Goal: Complete application form: Complete application form

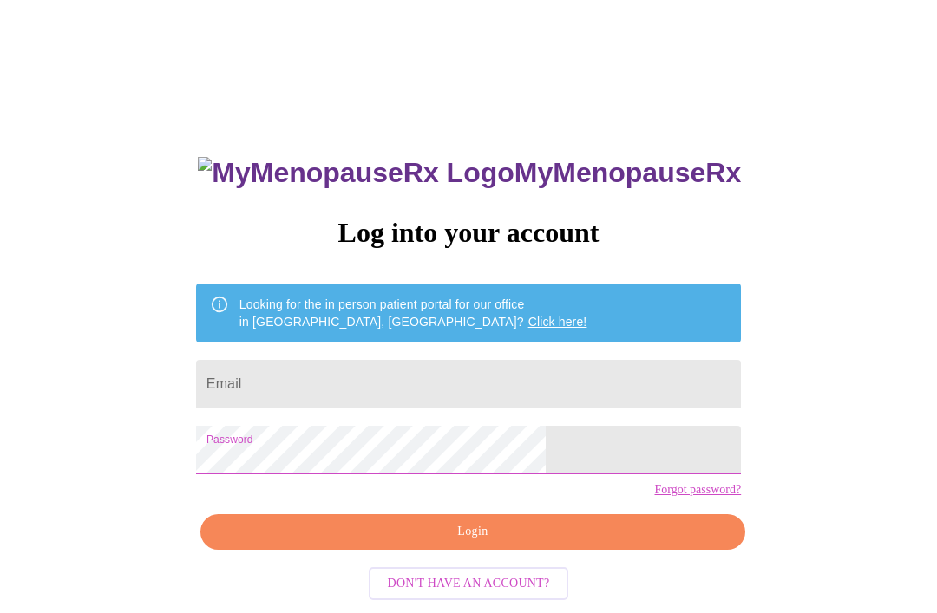
scroll to position [73, 0]
click at [526, 388] on input "Email" at bounding box center [468, 384] width 545 height 49
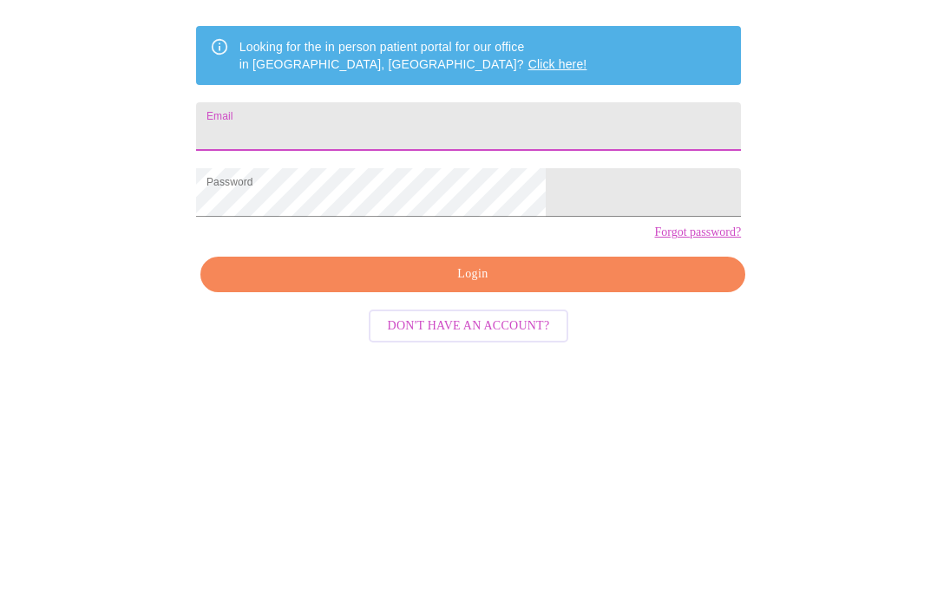
type input "[EMAIL_ADDRESS][DOMAIN_NAME]"
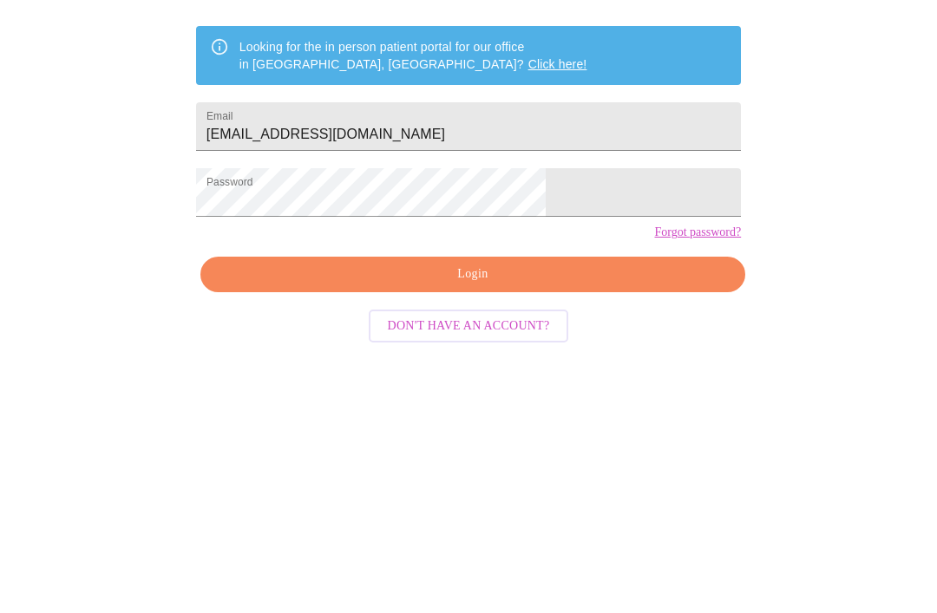
scroll to position [73, 0]
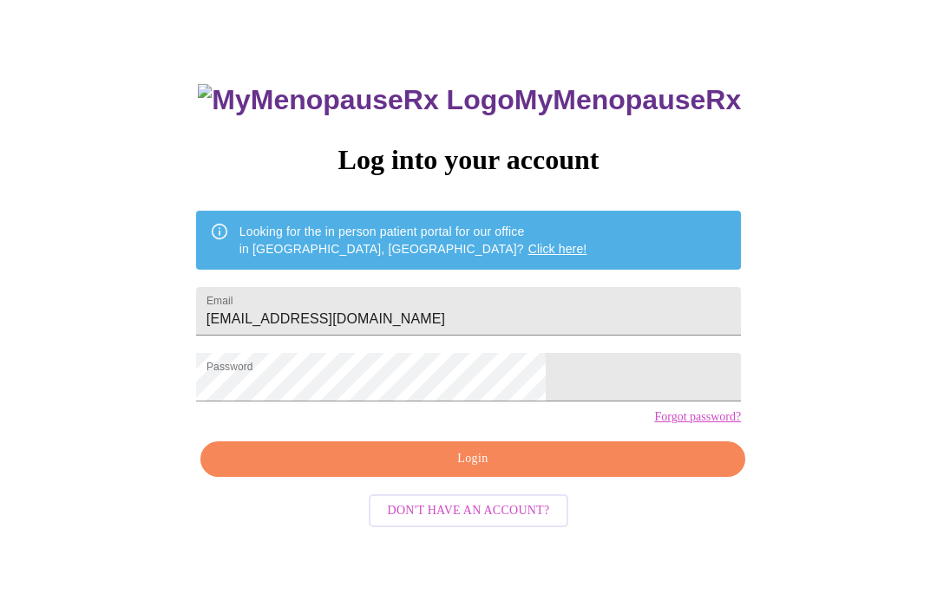
click at [547, 470] on span "Login" at bounding box center [472, 459] width 505 height 22
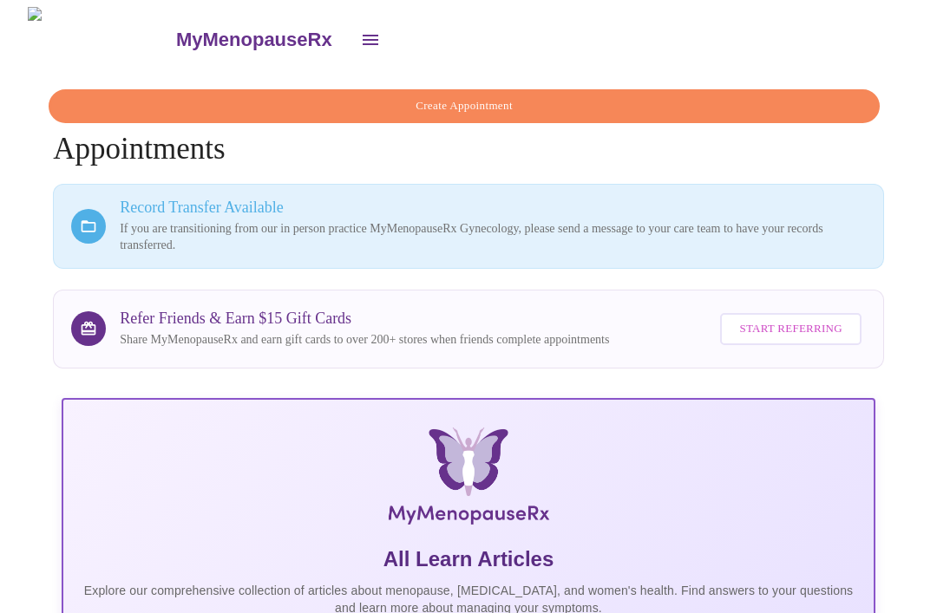
click at [360, 36] on icon "open drawer" at bounding box center [370, 39] width 21 height 21
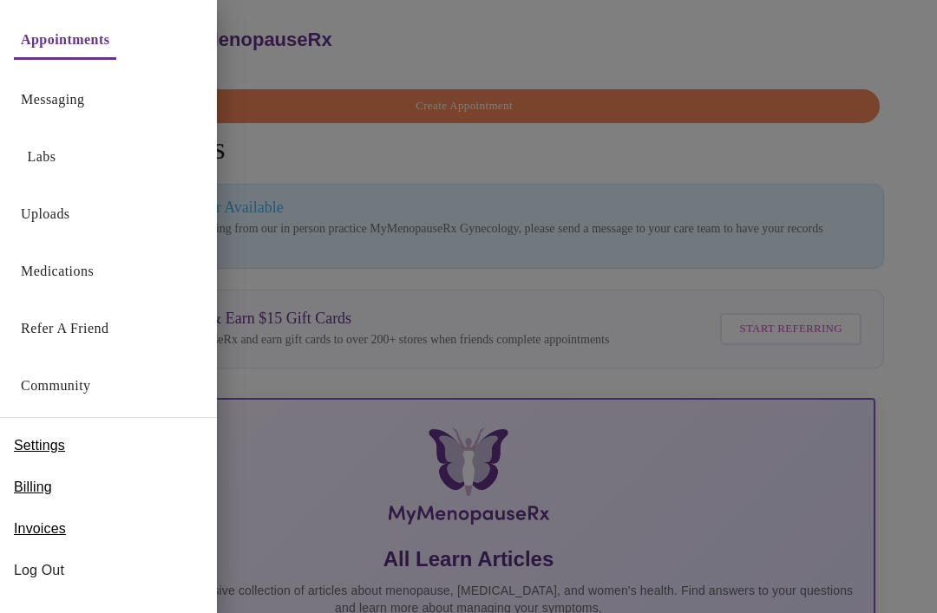
click at [73, 95] on link "Messaging" at bounding box center [52, 100] width 63 height 24
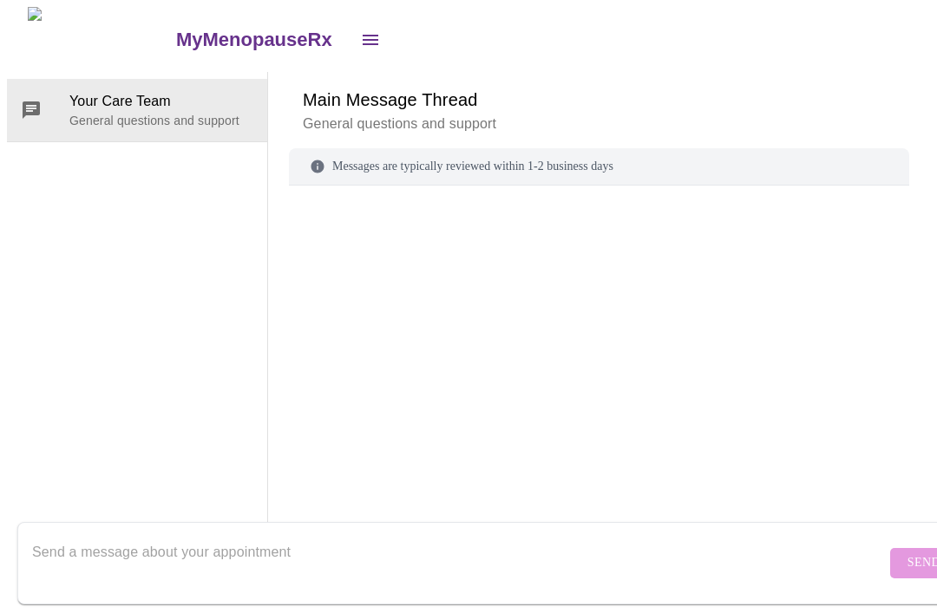
click at [349, 29] on button "open drawer" at bounding box center [370, 40] width 42 height 42
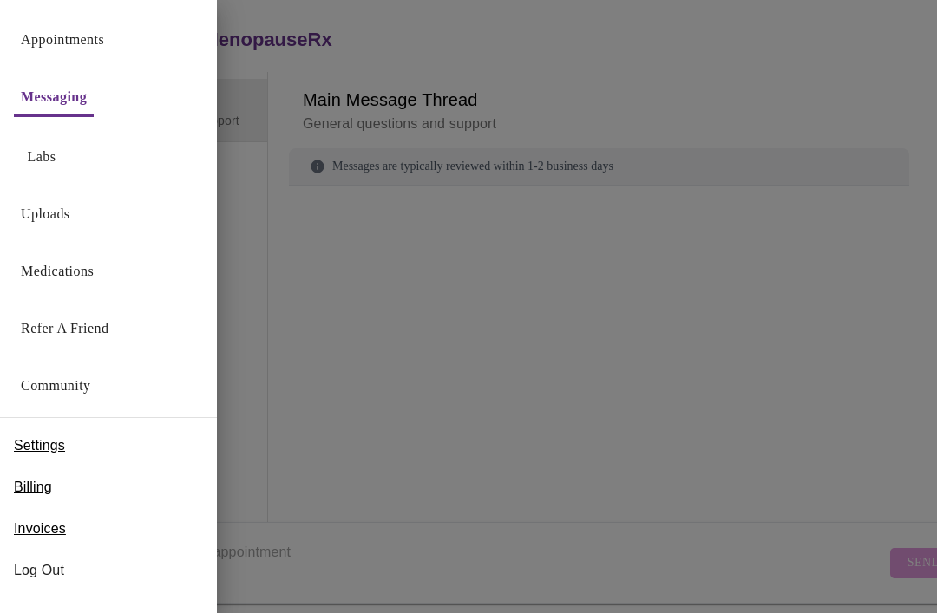
scroll to position [65, 0]
click at [101, 38] on link "Appointments" at bounding box center [62, 40] width 83 height 24
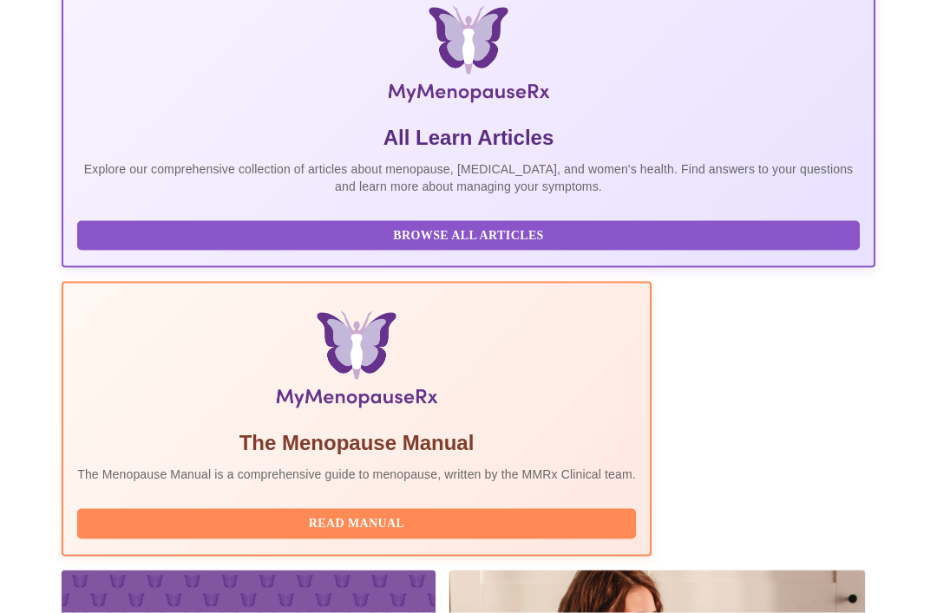
scroll to position [426, 0]
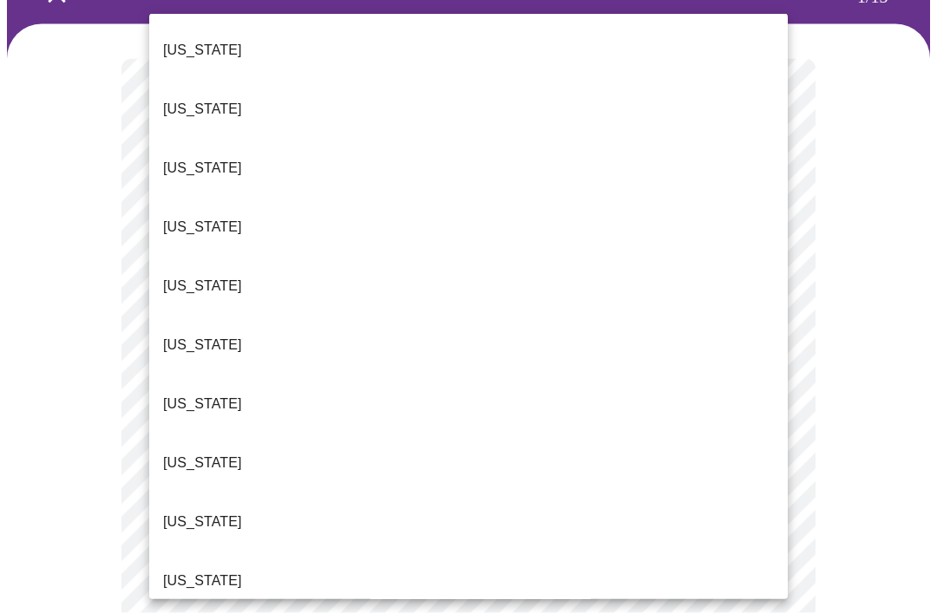
scroll to position [104, 0]
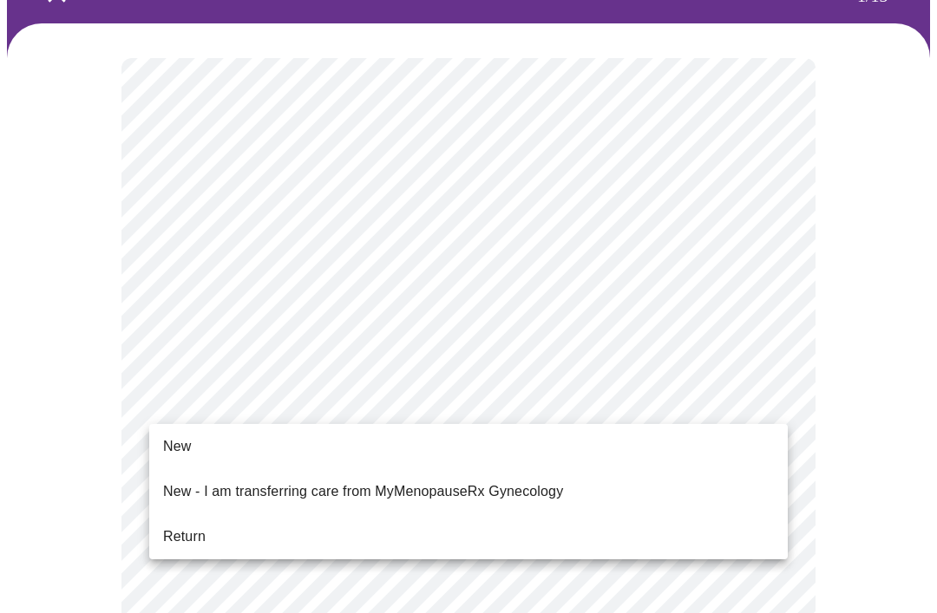
click at [186, 436] on span "New" at bounding box center [177, 446] width 28 height 21
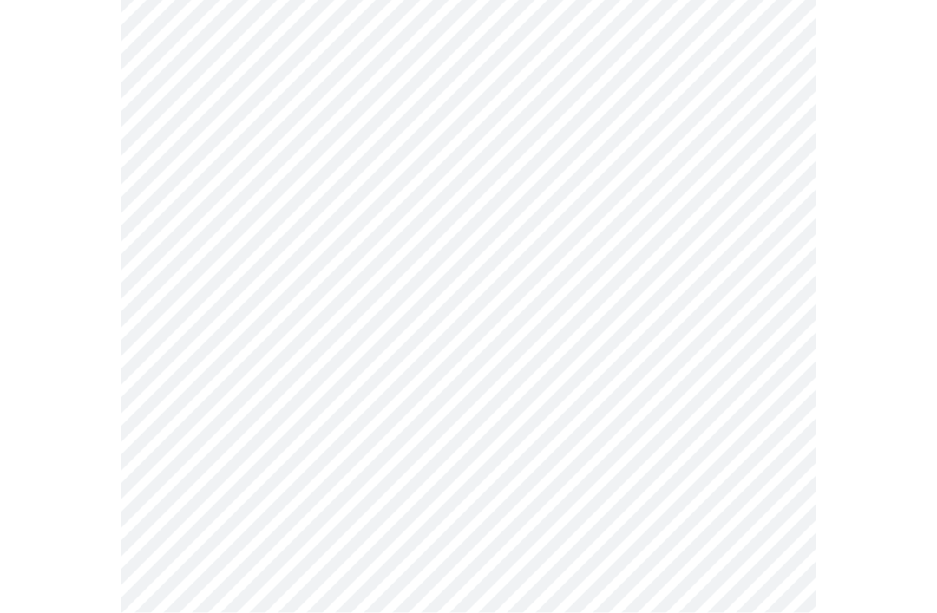
scroll to position [890, 0]
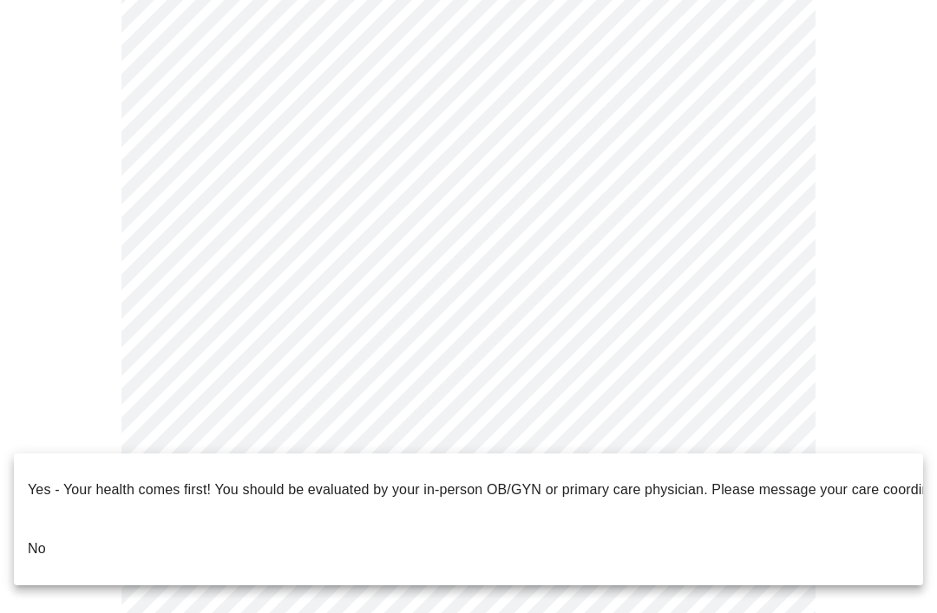
click at [55, 519] on li "No" at bounding box center [468, 548] width 909 height 59
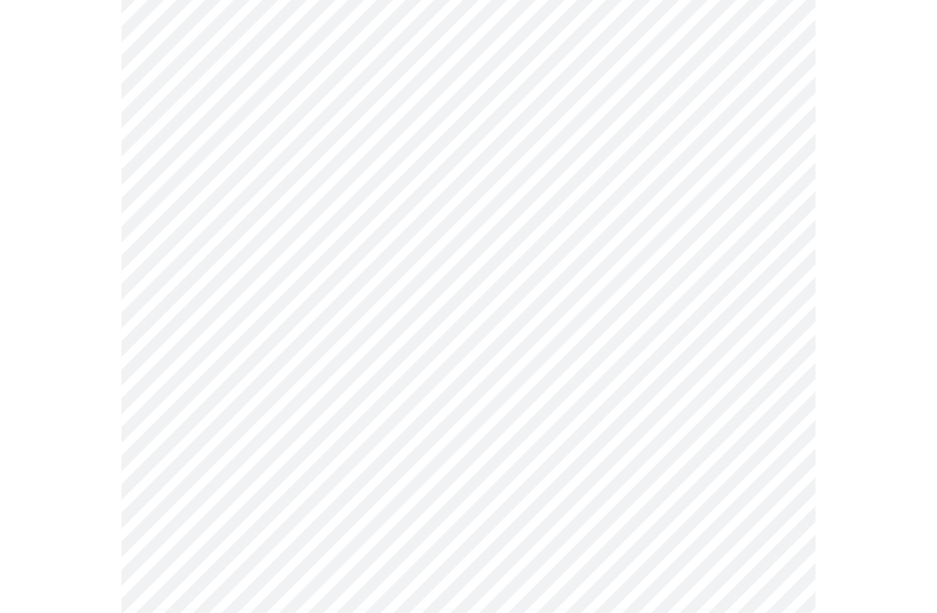
scroll to position [0, 0]
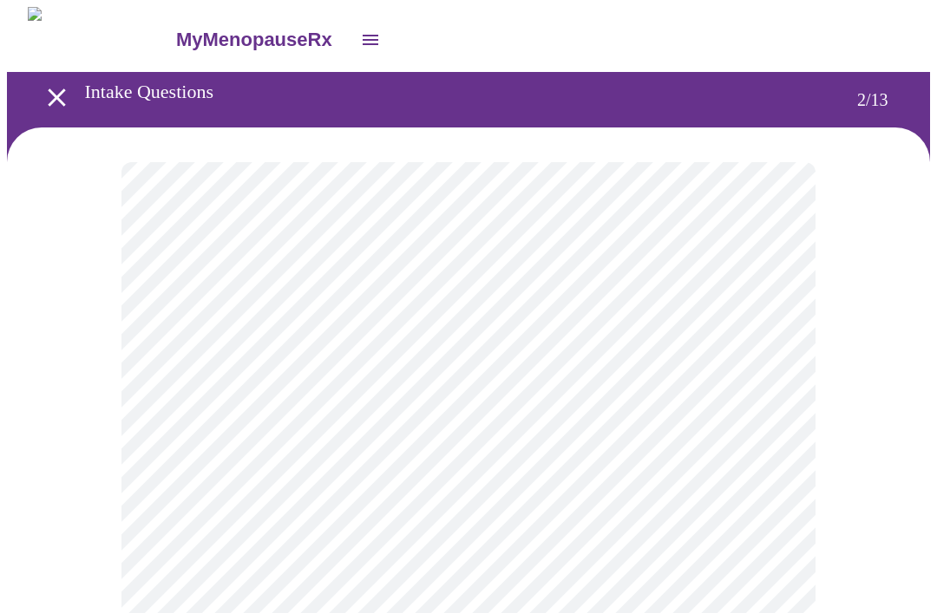
click at [523, 360] on body "MyMenopauseRx Intake Questions 2 / 13" at bounding box center [468, 527] width 923 height 1040
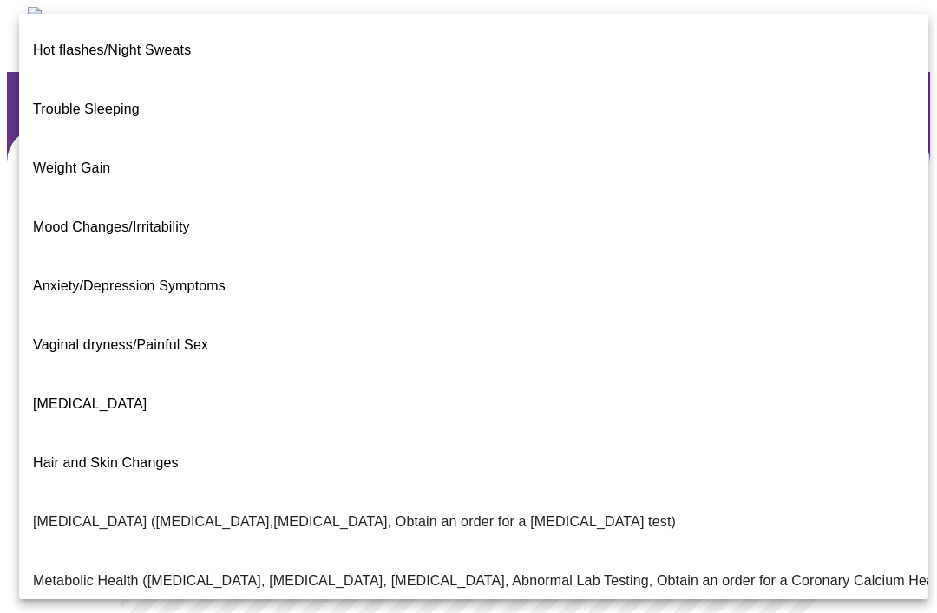
click at [187, 219] on span "Mood Changes/Irritability" at bounding box center [111, 226] width 157 height 15
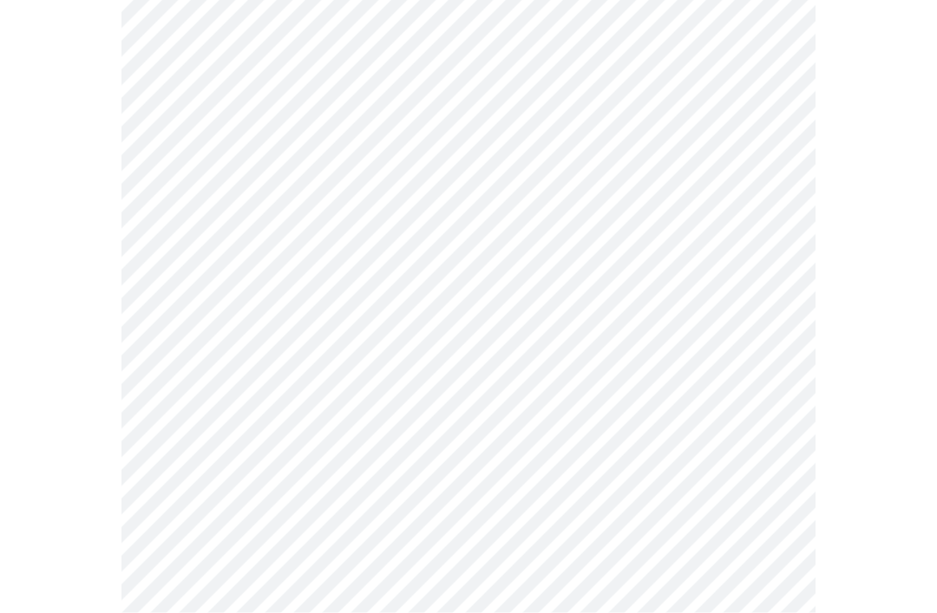
scroll to position [208, 0]
click at [682, 166] on body "MyMenopauseRx Intake Questions 2 / 13" at bounding box center [468, 314] width 923 height 1030
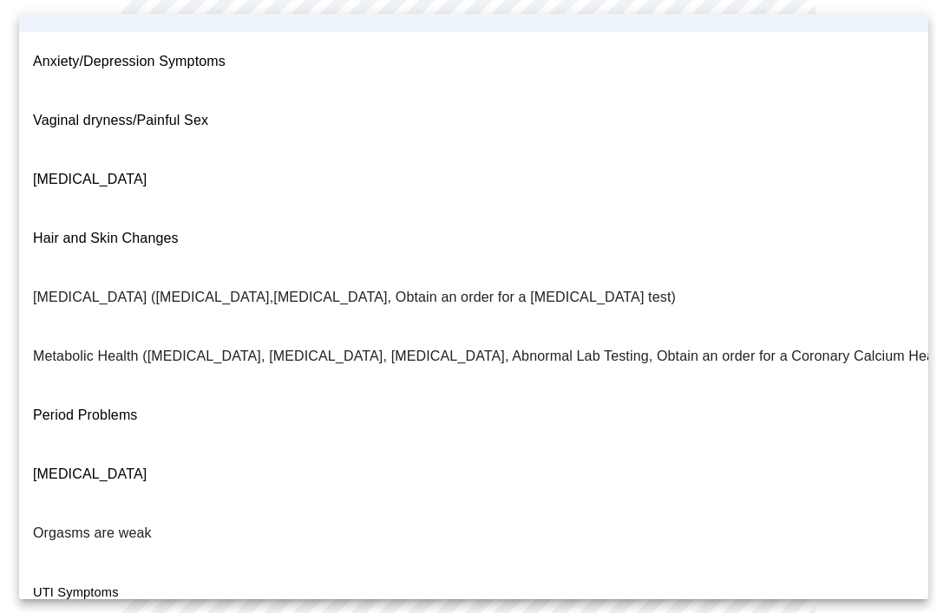
scroll to position [226, 0]
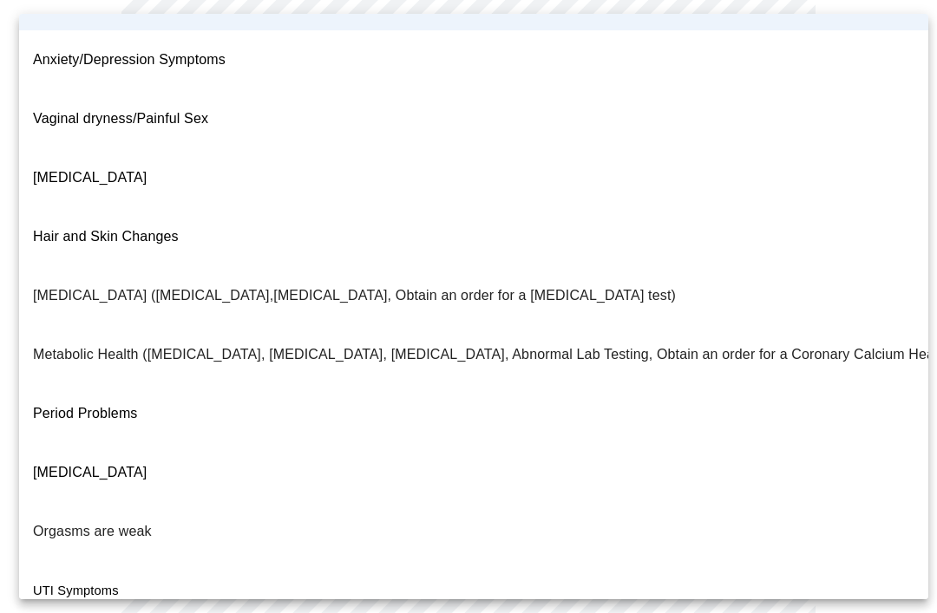
click at [109, 406] on span "Period Problems" at bounding box center [85, 413] width 105 height 15
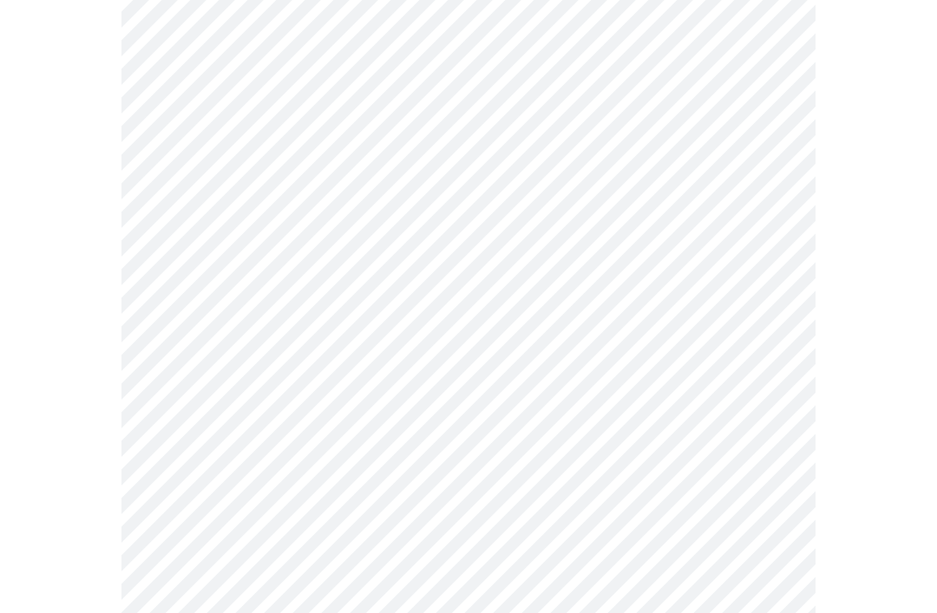
click at [740, 324] on body "MyMenopauseRx Intake Questions 2 / 13" at bounding box center [468, 314] width 923 height 1030
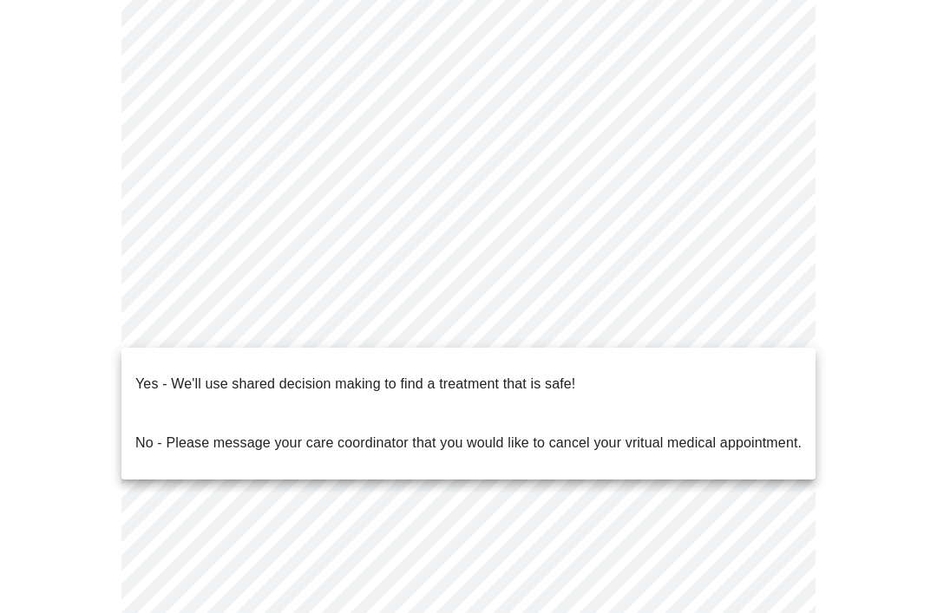
click at [548, 374] on p "Yes - We'll use shared decision making to find a treatment that is safe!" at bounding box center [355, 384] width 440 height 21
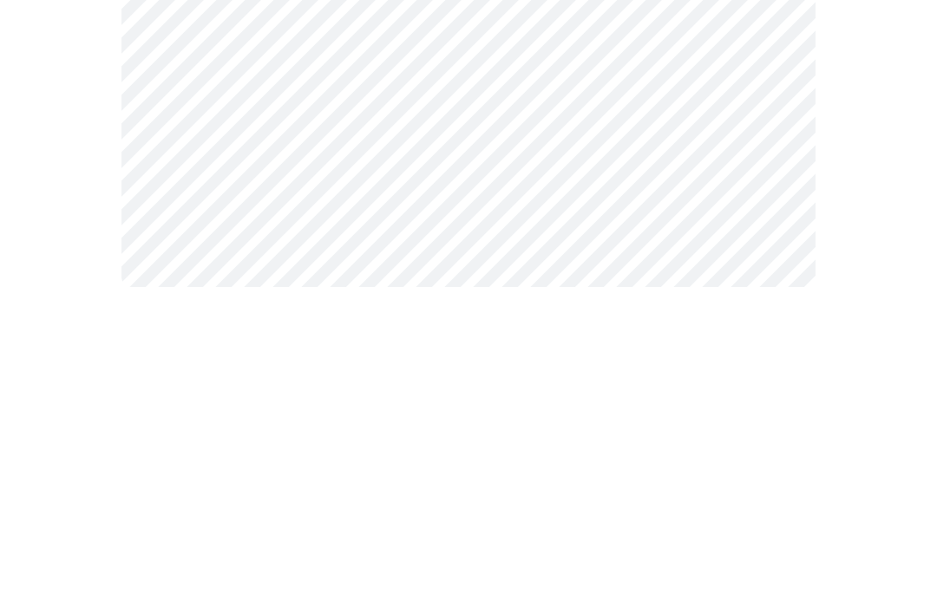
scroll to position [0, 0]
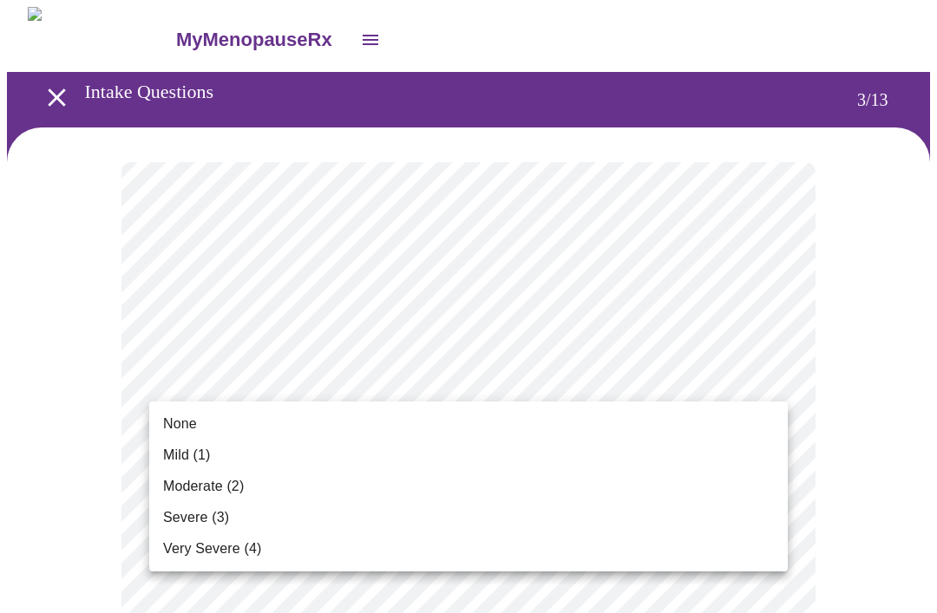
click at [198, 425] on li "None" at bounding box center [468, 423] width 638 height 31
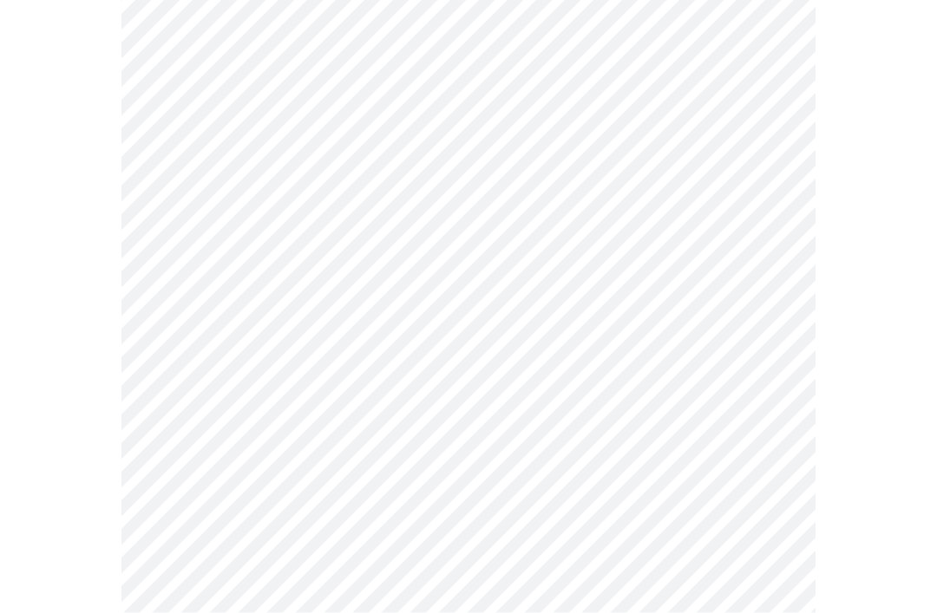
scroll to position [178, 0]
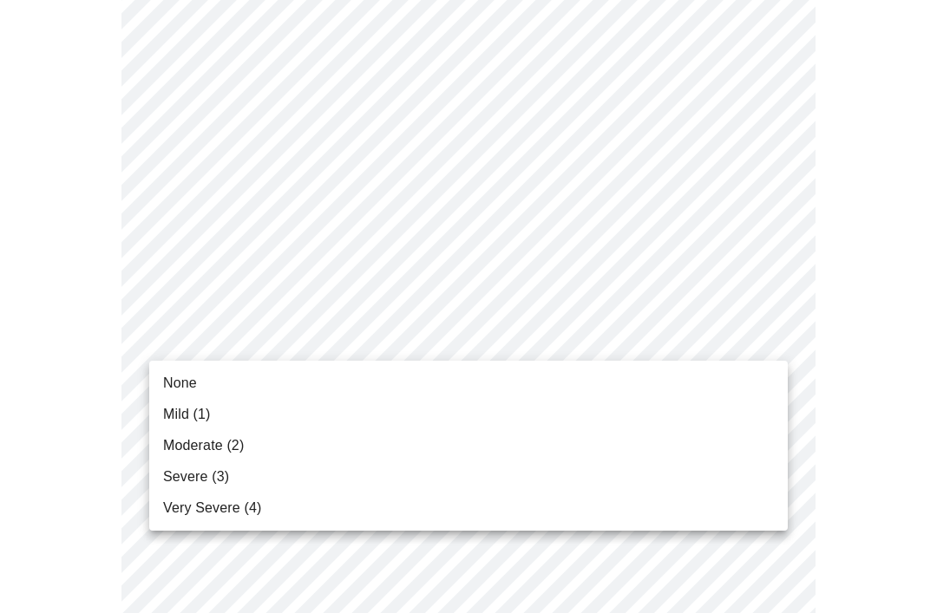
click at [186, 388] on span "None" at bounding box center [180, 383] width 34 height 21
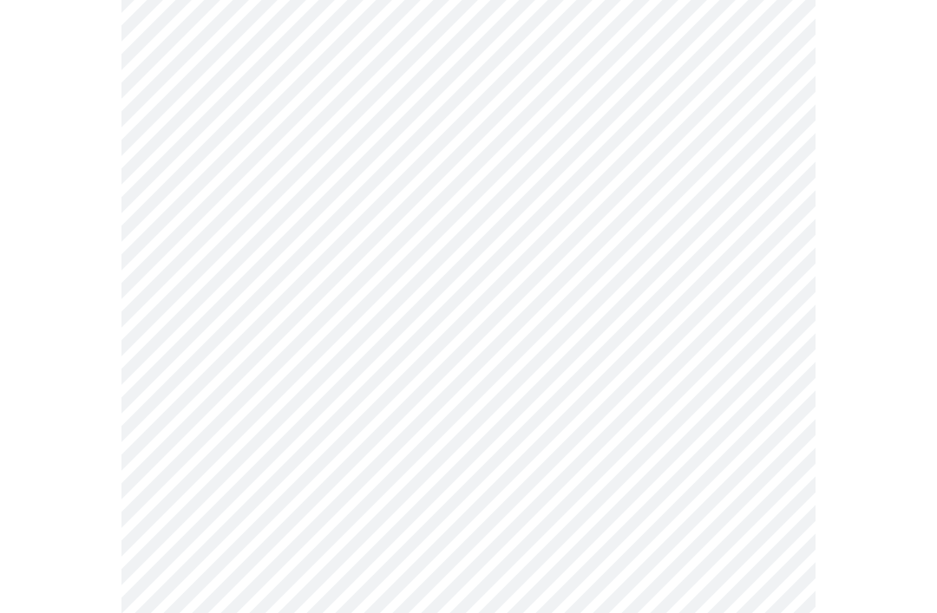
scroll to position [311, 0]
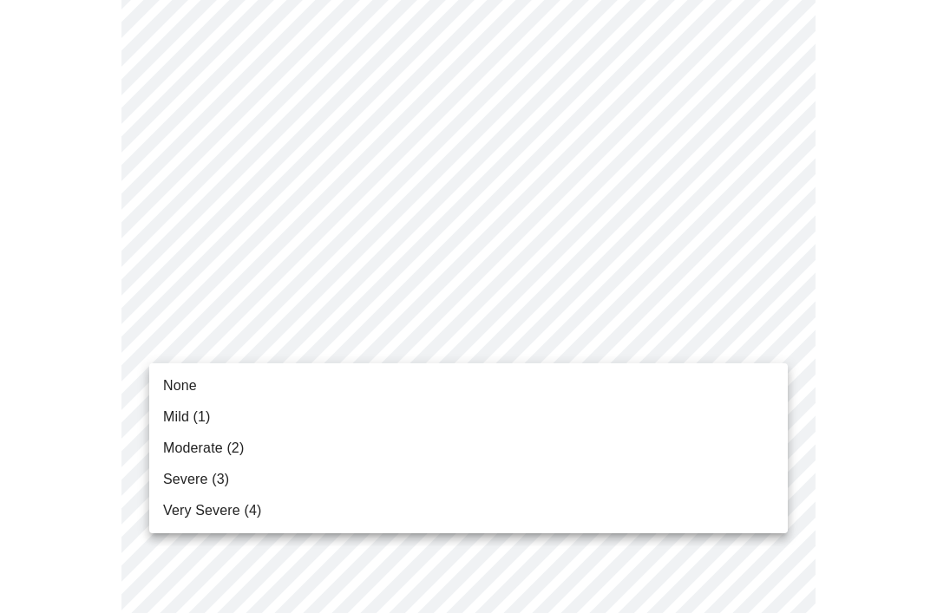
click at [241, 456] on span "Moderate (2)" at bounding box center [203, 448] width 81 height 21
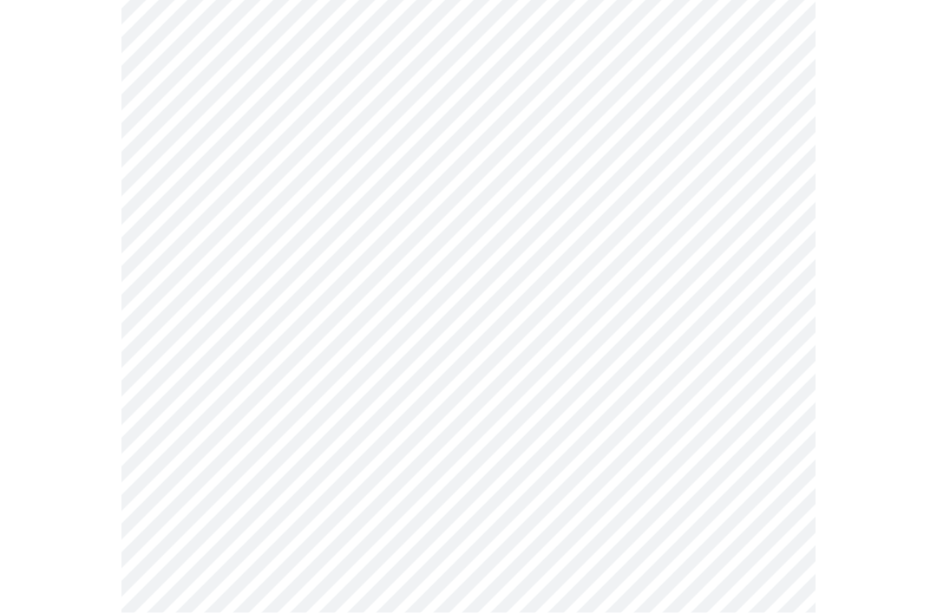
scroll to position [438, 0]
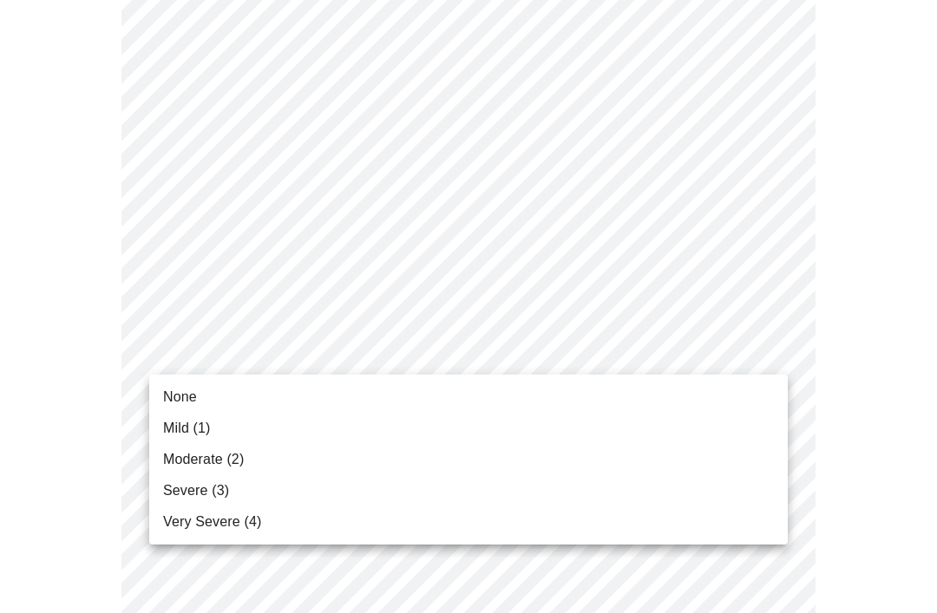
click at [210, 428] on span "Mild (1)" at bounding box center [187, 428] width 48 height 21
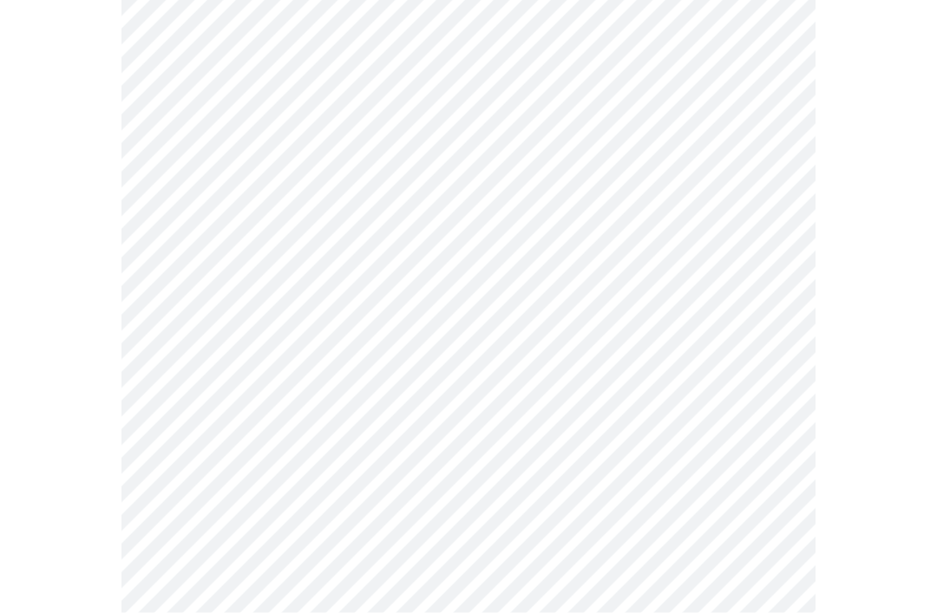
click at [588, 415] on body "MyMenopauseRx Intake Questions 3 / 13" at bounding box center [468, 602] width 923 height 2203
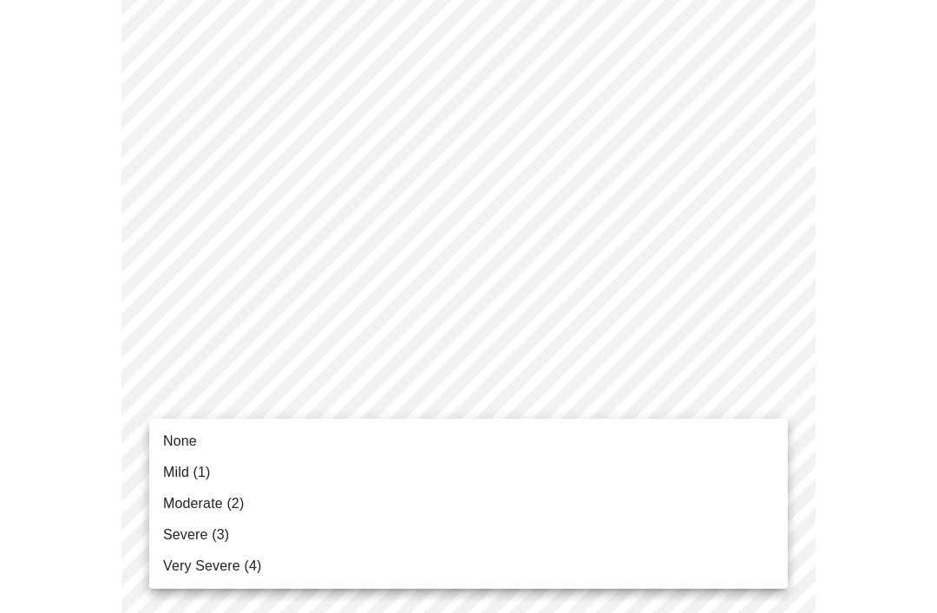
click at [210, 478] on span "Mild (1)" at bounding box center [187, 472] width 48 height 21
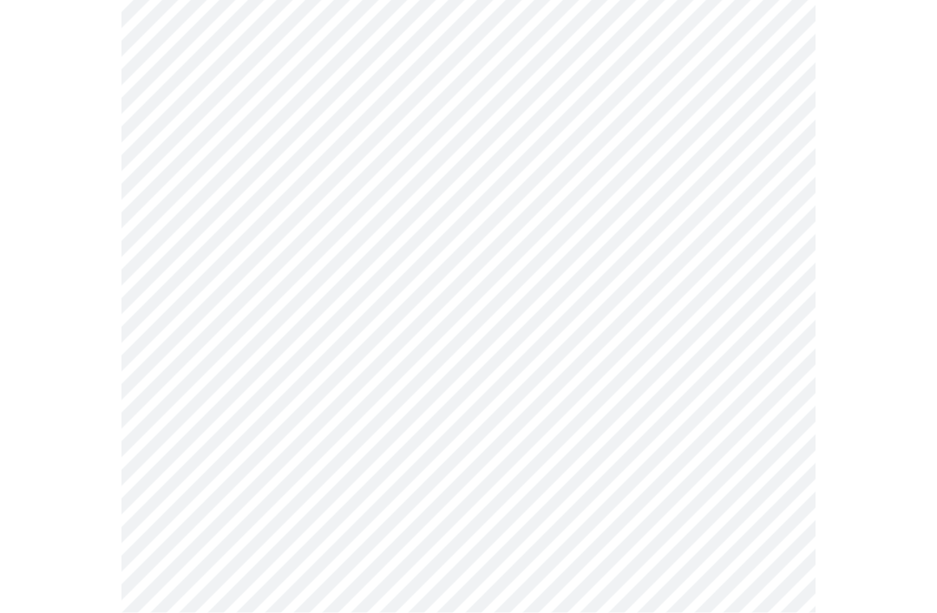
click at [557, 419] on body "MyMenopauseRx Intake Questions 3 / 13" at bounding box center [468, 489] width 923 height 2180
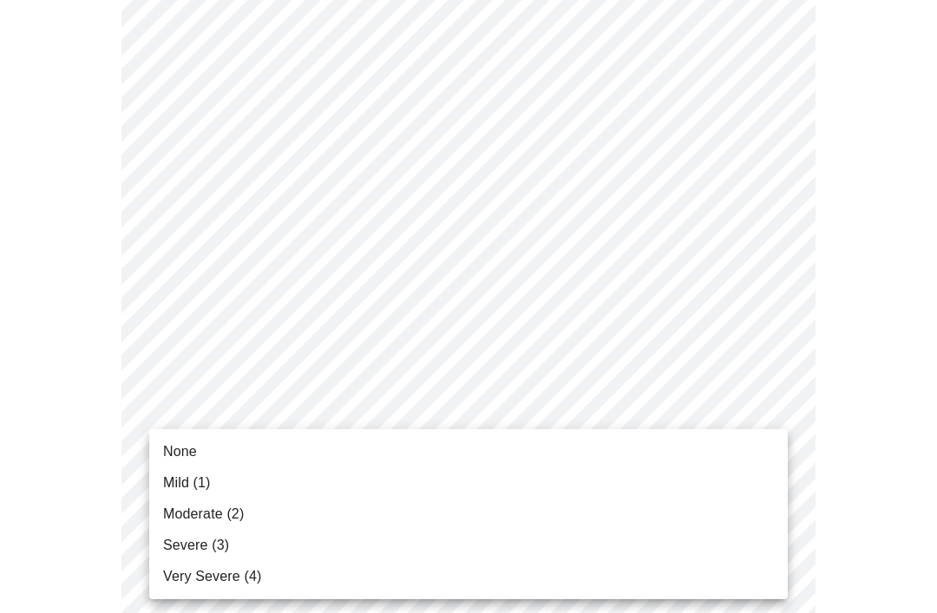
click at [209, 486] on span "Mild (1)" at bounding box center [187, 483] width 48 height 21
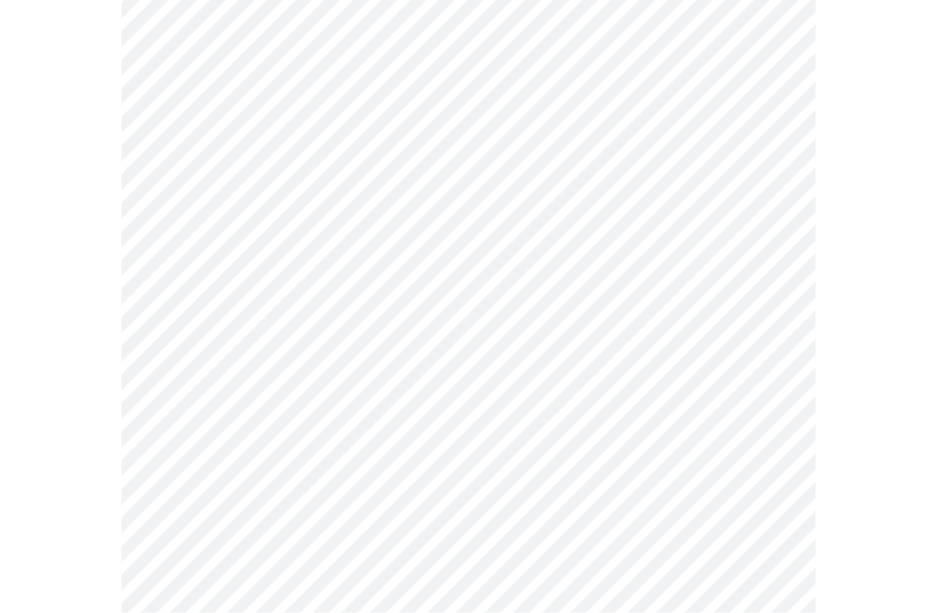
scroll to position [733, 0]
click at [746, 426] on body "MyMenopauseRx Intake Questions 3 / 13" at bounding box center [468, 352] width 923 height 2157
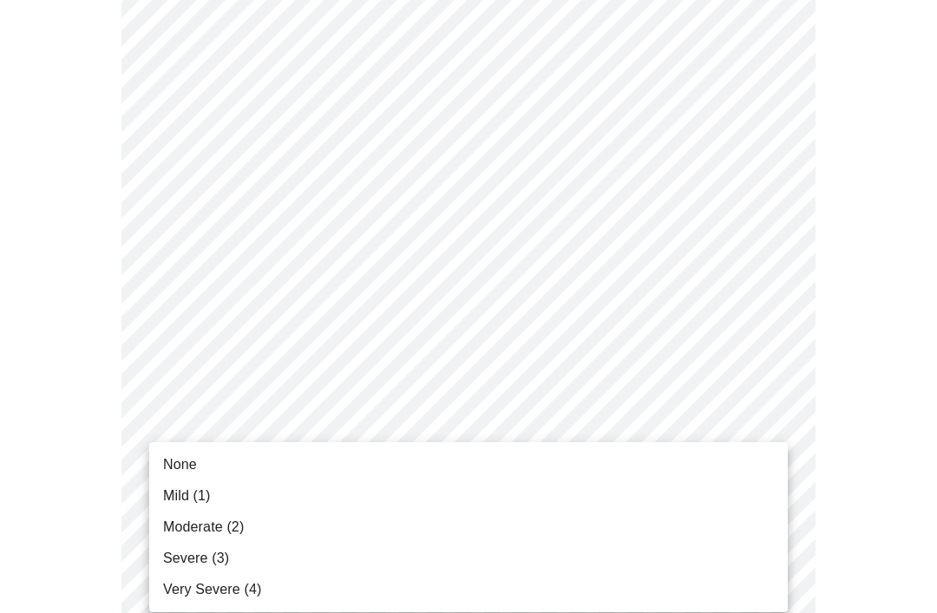
click at [206, 469] on li "None" at bounding box center [468, 464] width 638 height 31
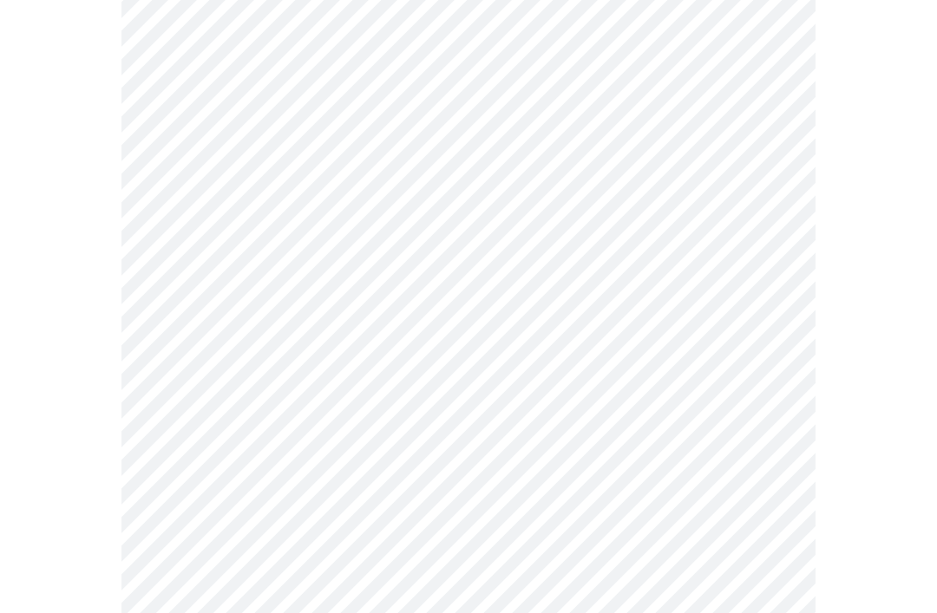
click at [756, 545] on body "MyMenopauseRx Intake Questions 3 / 13" at bounding box center [468, 340] width 923 height 2133
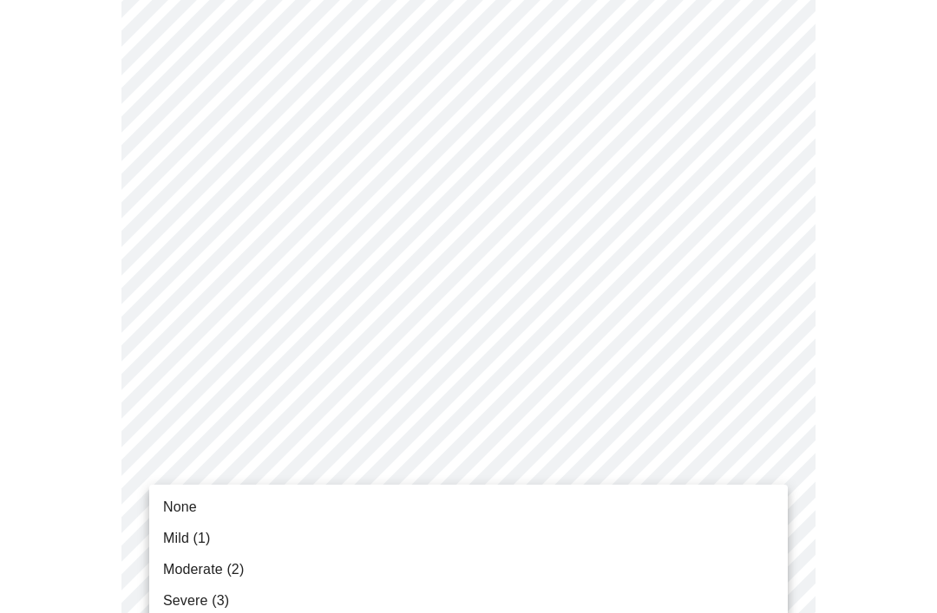
click at [217, 504] on li "None" at bounding box center [468, 507] width 638 height 31
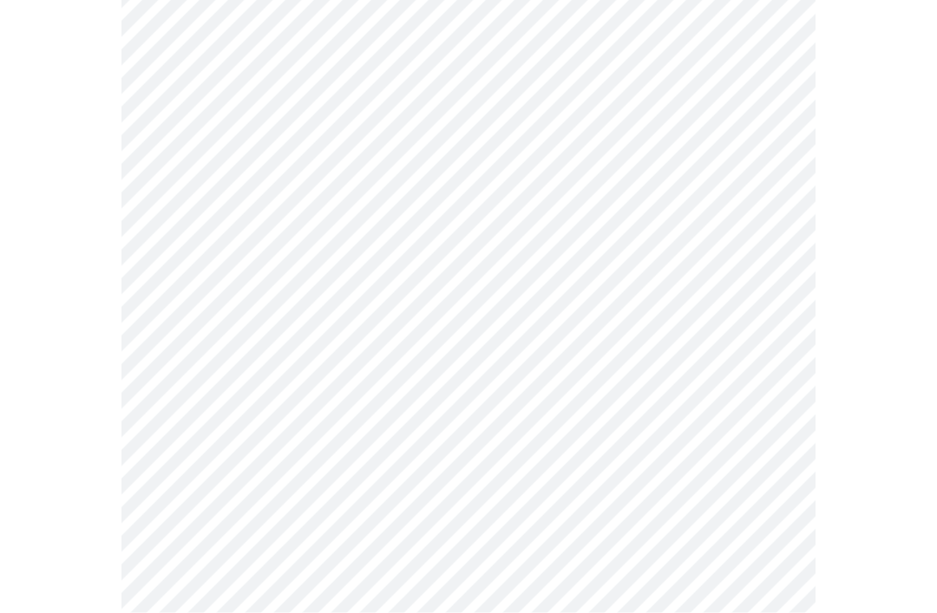
scroll to position [1058, 0]
click at [695, 368] on body "MyMenopauseRx Intake Questions 3 / 13" at bounding box center [468, 4] width 923 height 2110
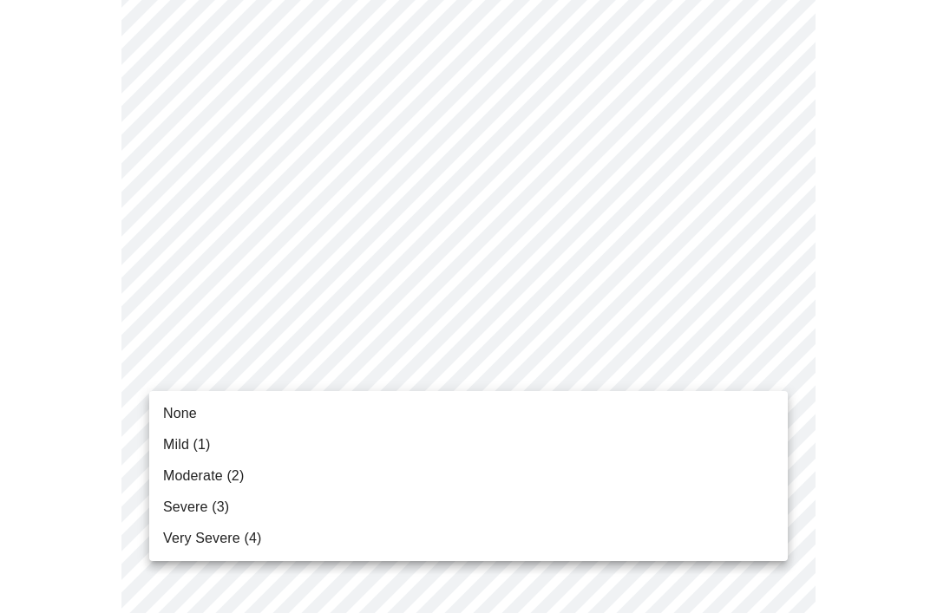
click at [205, 454] on span "Mild (1)" at bounding box center [187, 444] width 48 height 21
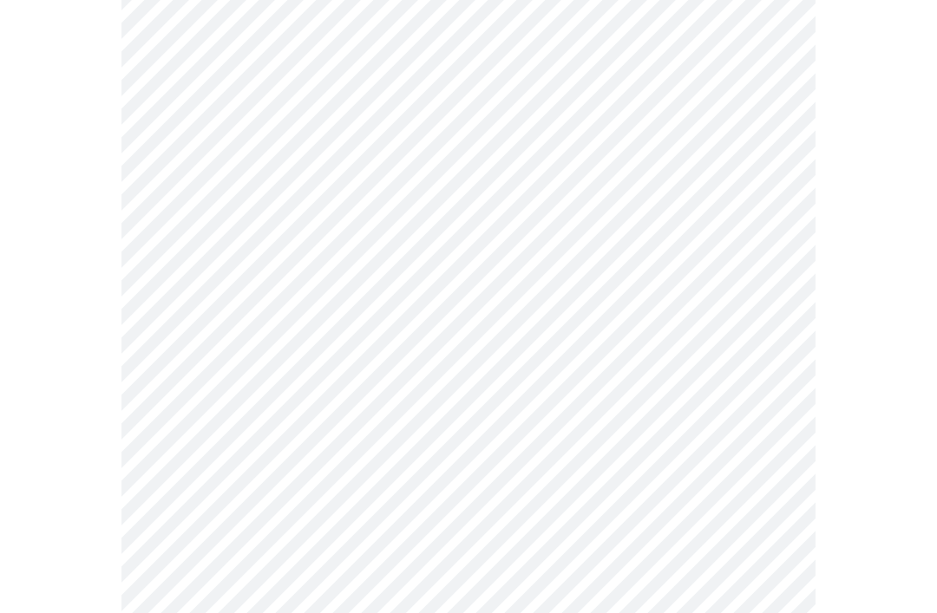
scroll to position [1174, 0]
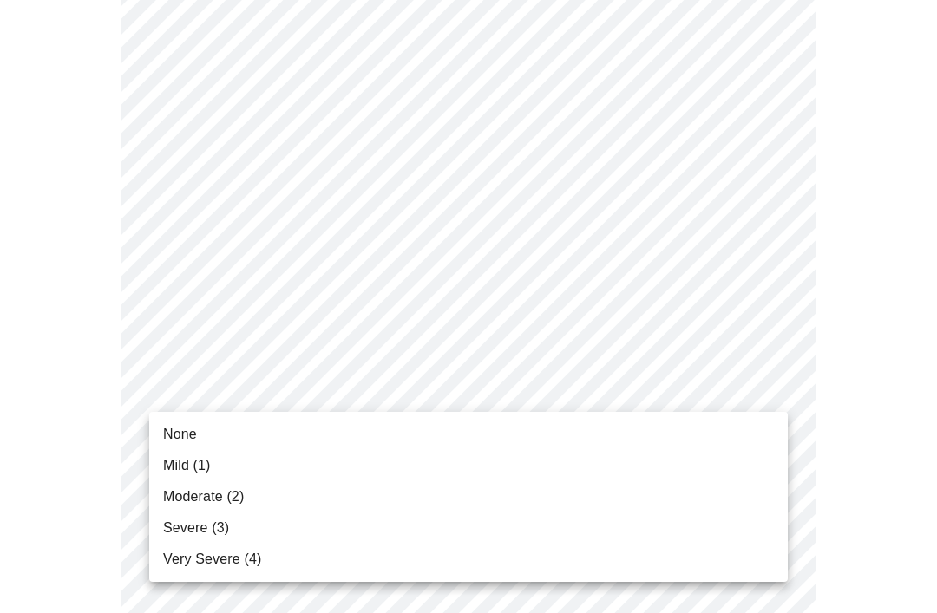
click at [204, 429] on li "None" at bounding box center [468, 434] width 638 height 31
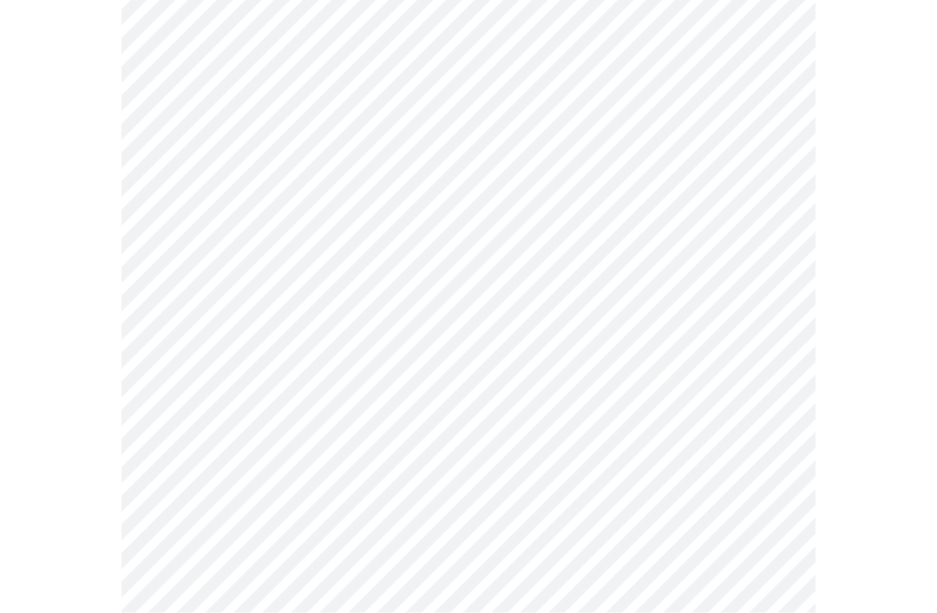
scroll to position [1394, 0]
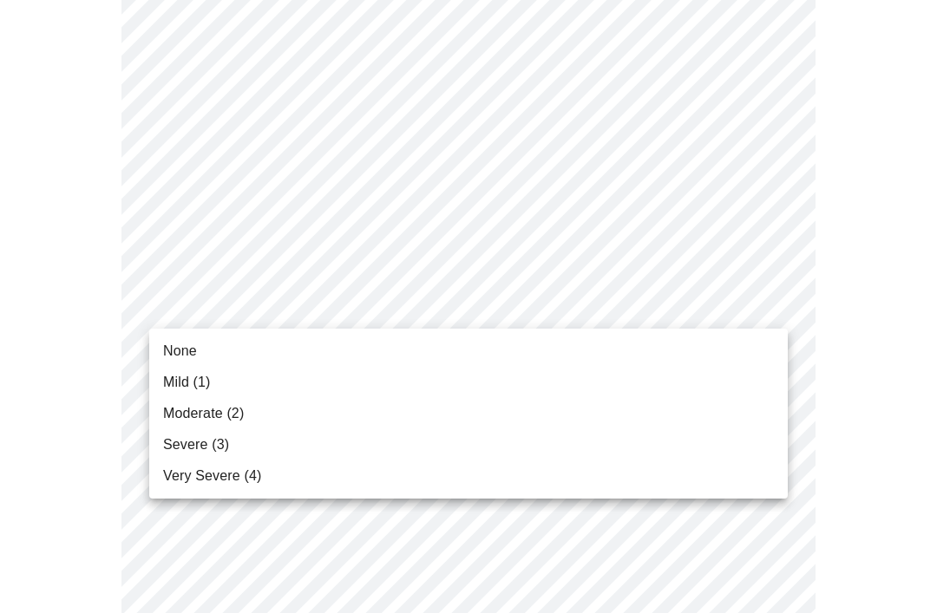
click at [255, 407] on li "Moderate (2)" at bounding box center [468, 413] width 638 height 31
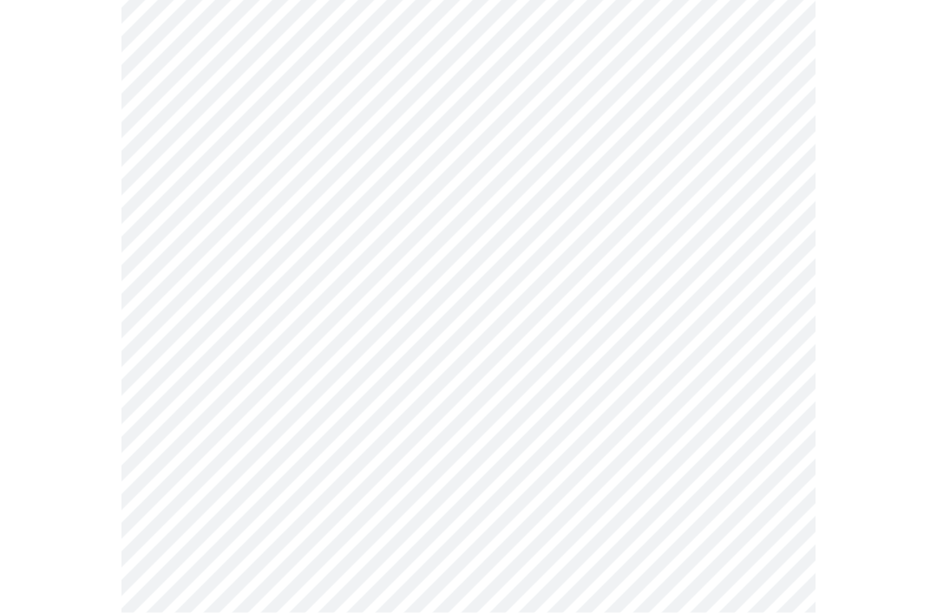
scroll to position [787, 0]
click at [631, 272] on body "MyMenopauseRx Intake Questions 4 / 13" at bounding box center [468, 73] width 923 height 1707
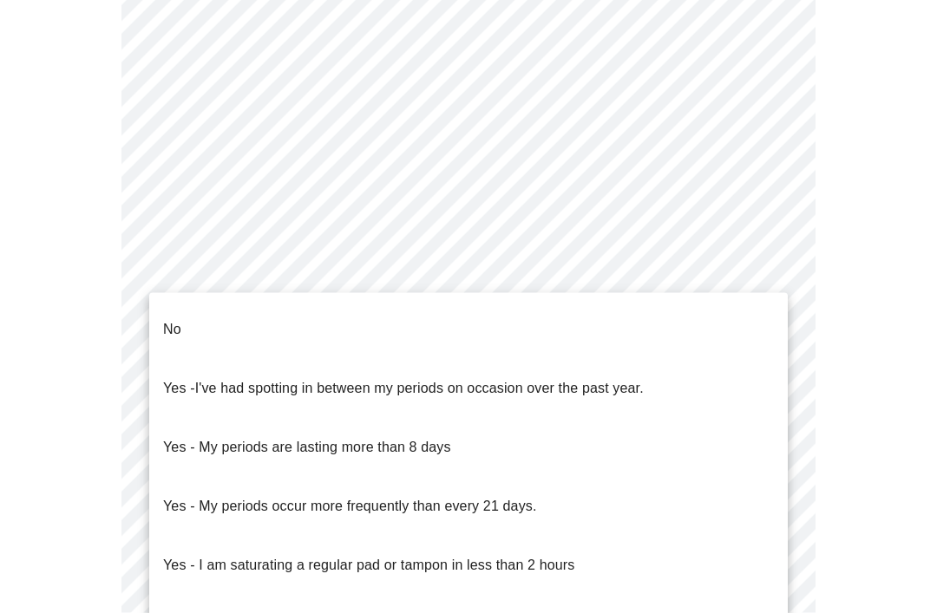
scroll to position [787, 0]
click at [551, 555] on p "Yes - I am saturating a regular pad or tampon in less than 2 hours" at bounding box center [368, 565] width 411 height 21
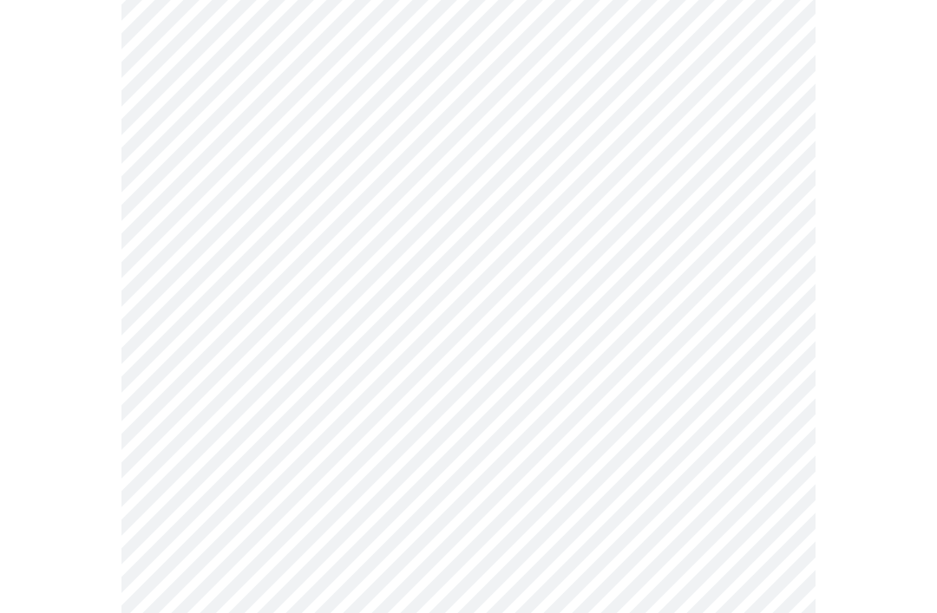
click at [504, 402] on body "MyMenopauseRx Intake Questions 4 / 13" at bounding box center [468, 69] width 923 height 1698
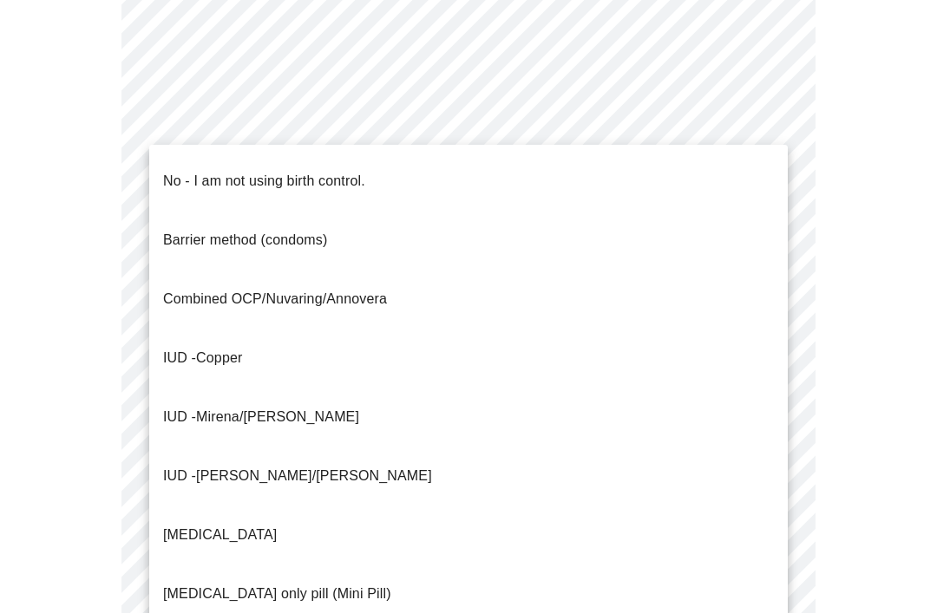
click at [349, 173] on p "No - I am not using birth control." at bounding box center [264, 181] width 202 height 21
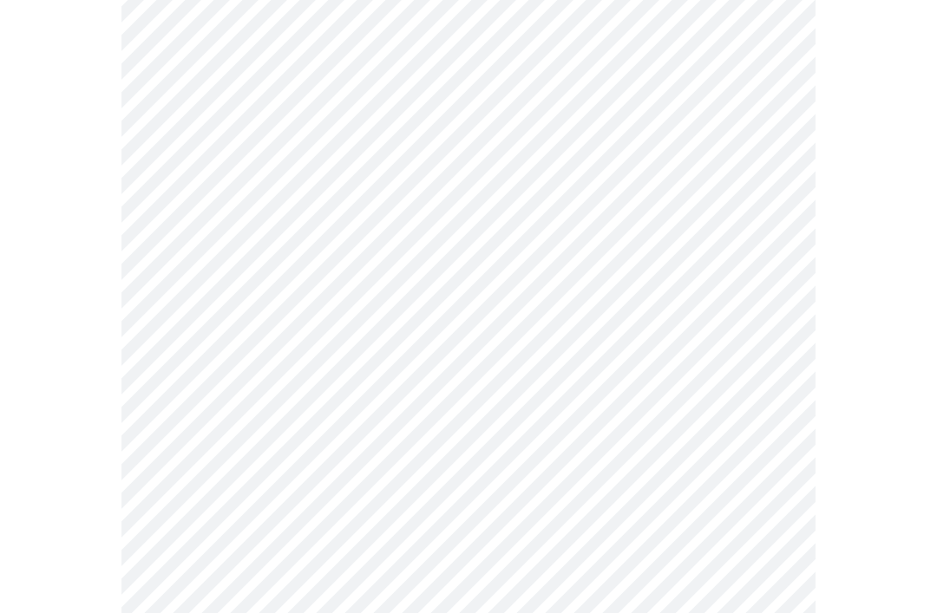
scroll to position [878, 0]
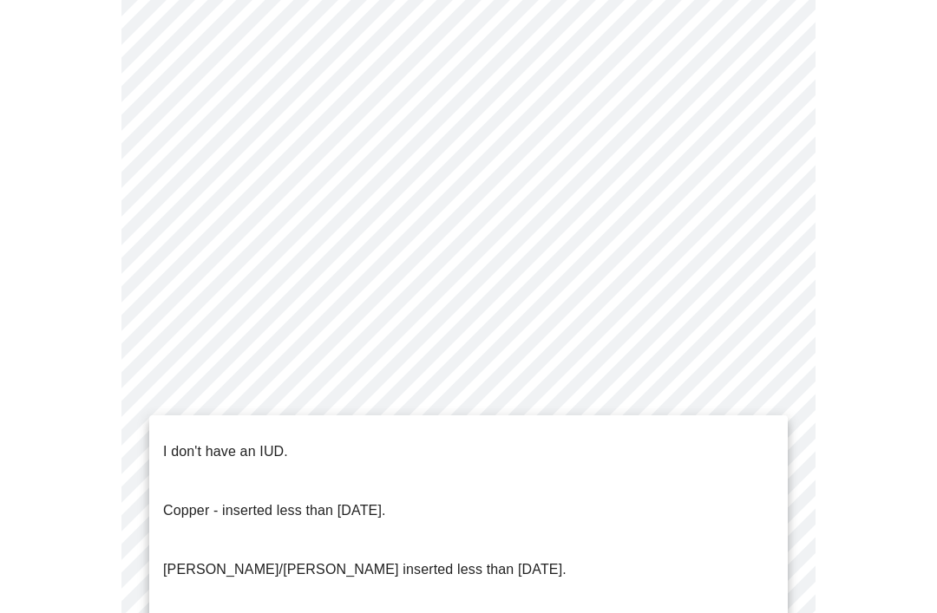
click at [265, 441] on p "I don't have an IUD." at bounding box center [225, 451] width 125 height 21
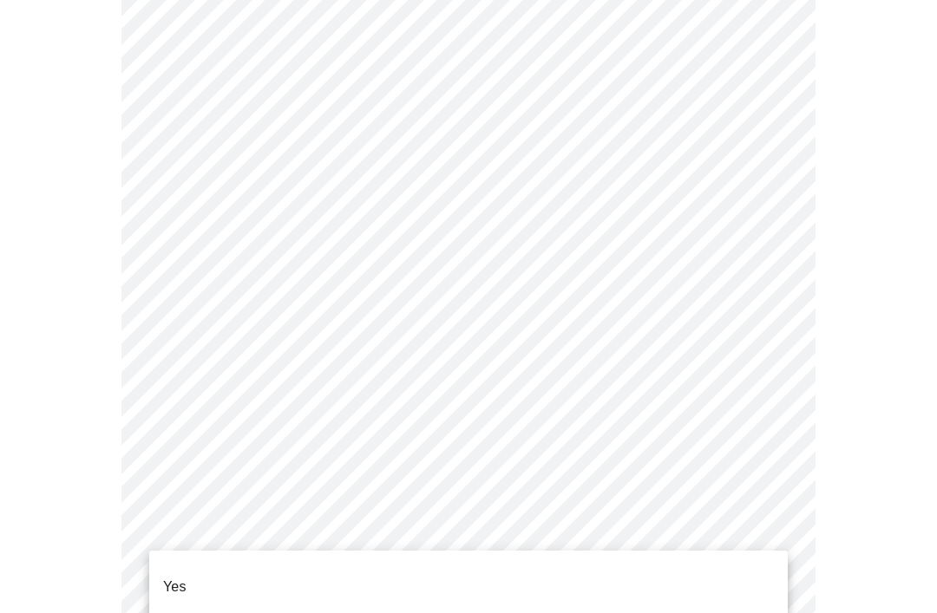
click at [181, 577] on p "Yes" at bounding box center [174, 587] width 23 height 21
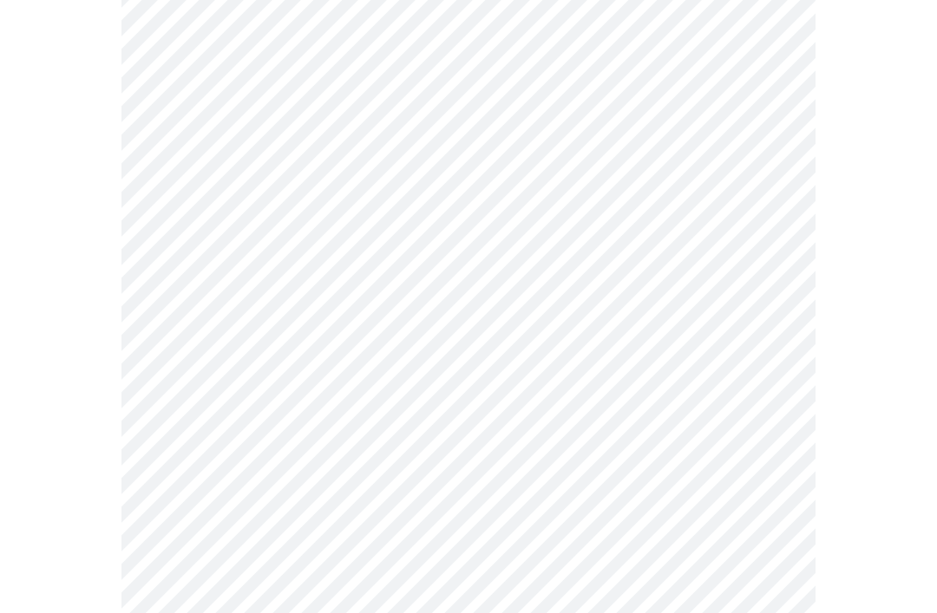
scroll to position [0, 0]
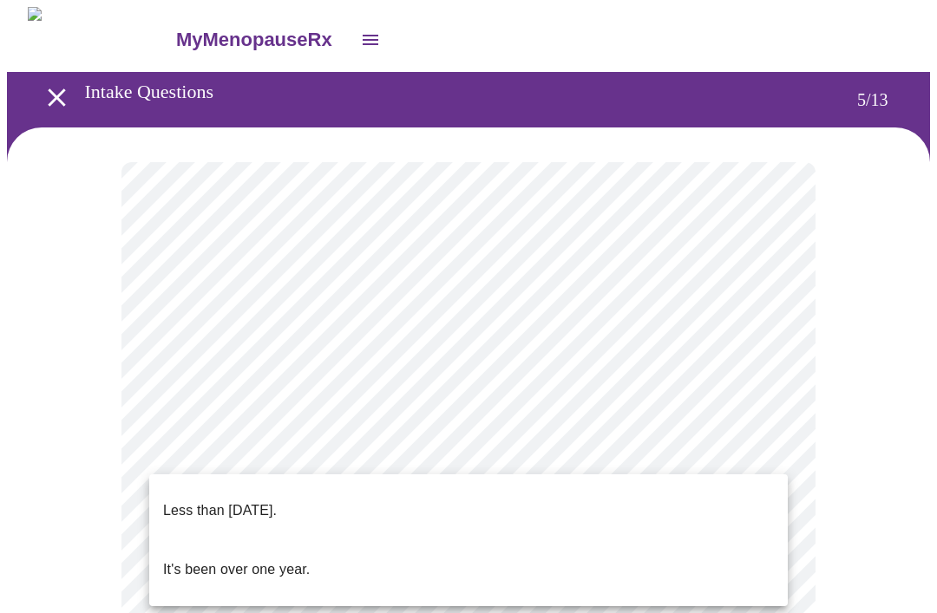
click at [277, 500] on p "Less than [DATE]." at bounding box center [220, 510] width 114 height 21
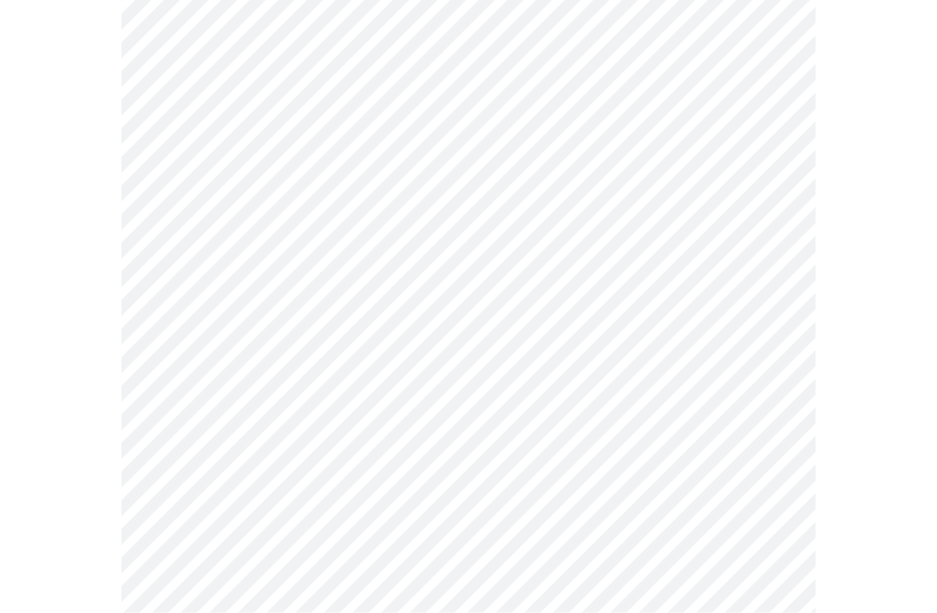
scroll to position [264, 0]
click at [597, 334] on body "MyMenopauseRx Intake Questions 5 / 13" at bounding box center [468, 439] width 923 height 1393
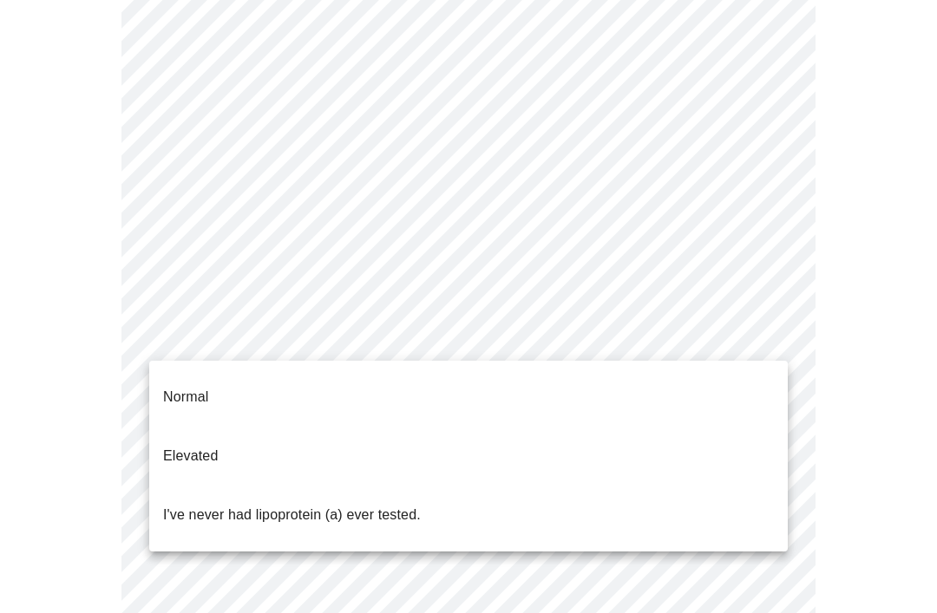
click at [202, 387] on p "Normal" at bounding box center [185, 397] width 45 height 21
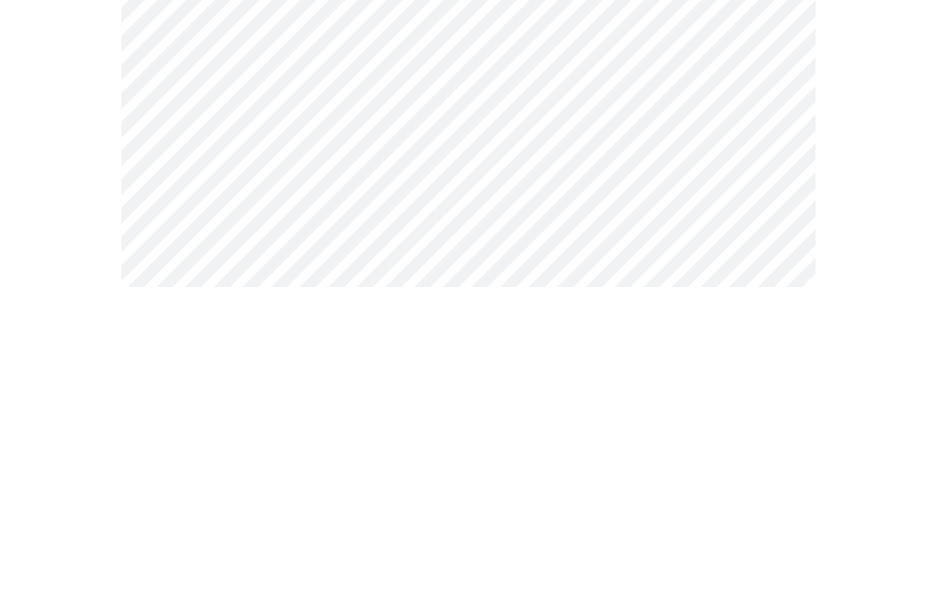
scroll to position [0, 0]
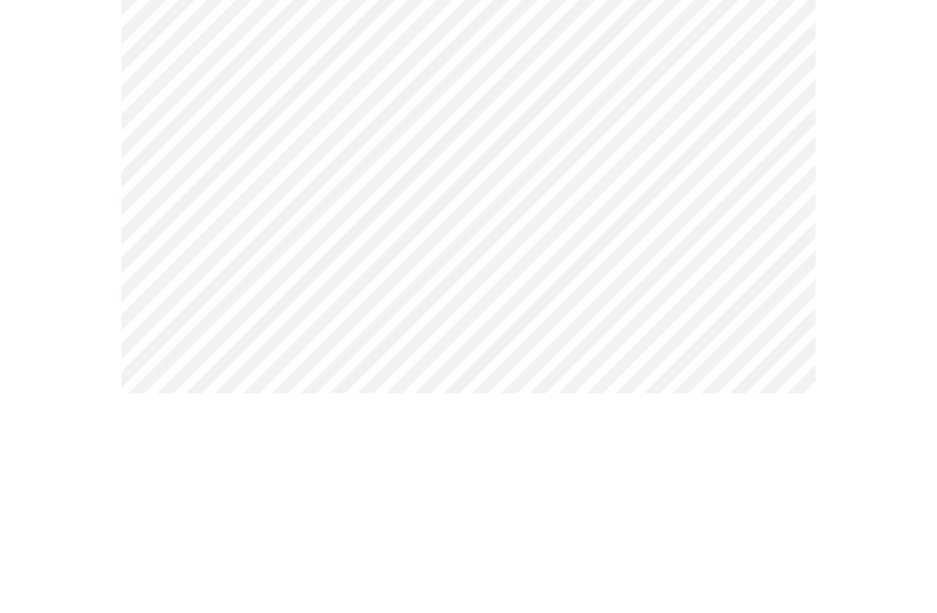
click at [362, 292] on body "MyMenopauseRx Intake Questions 6 / 13" at bounding box center [468, 469] width 923 height 924
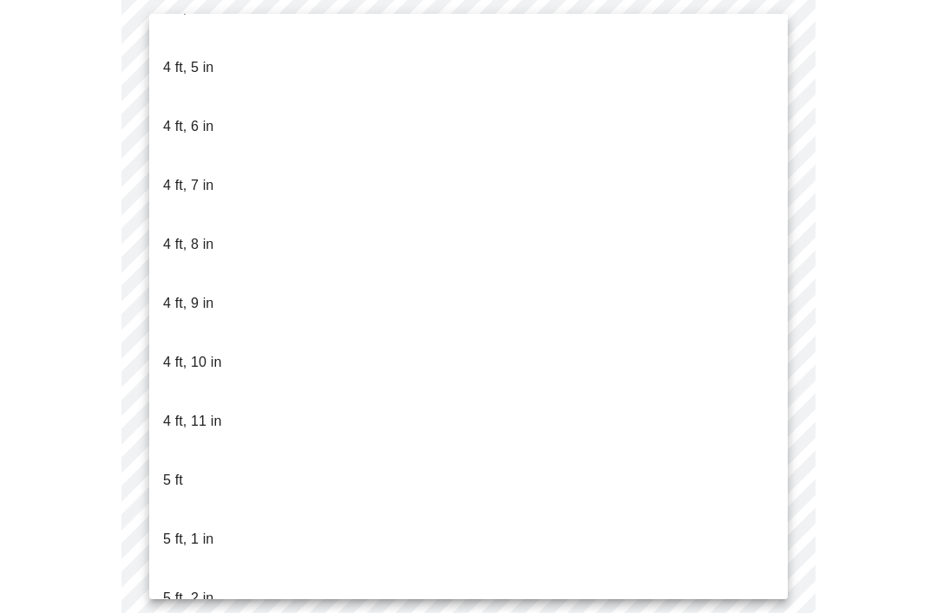
scroll to position [1039, 0]
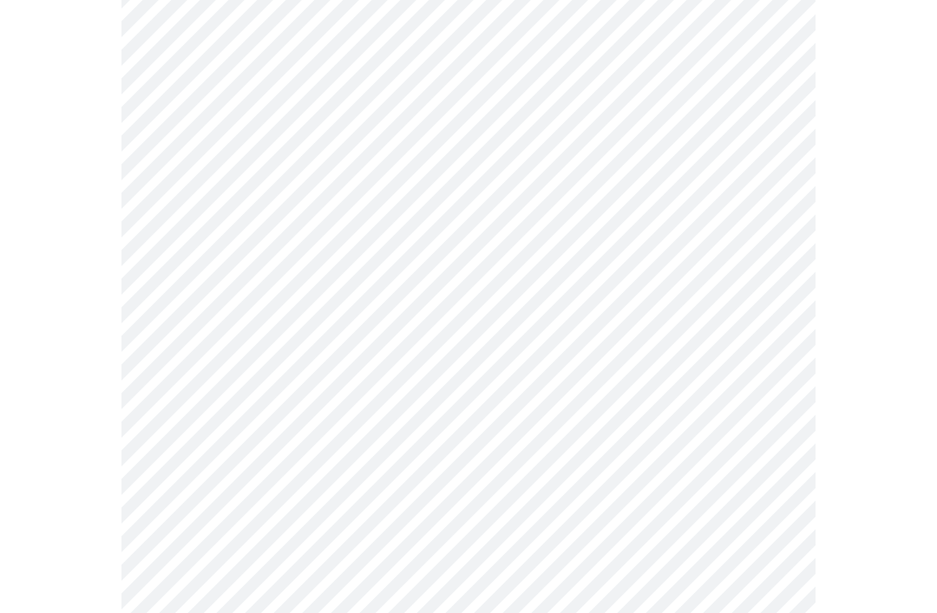
scroll to position [4471, 0]
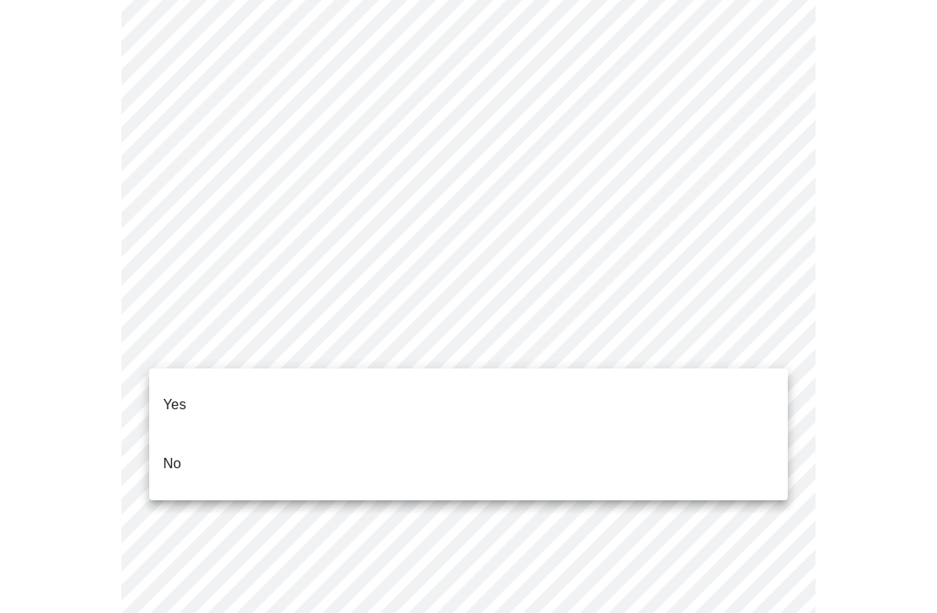
click at [168, 454] on p "No" at bounding box center [172, 464] width 18 height 21
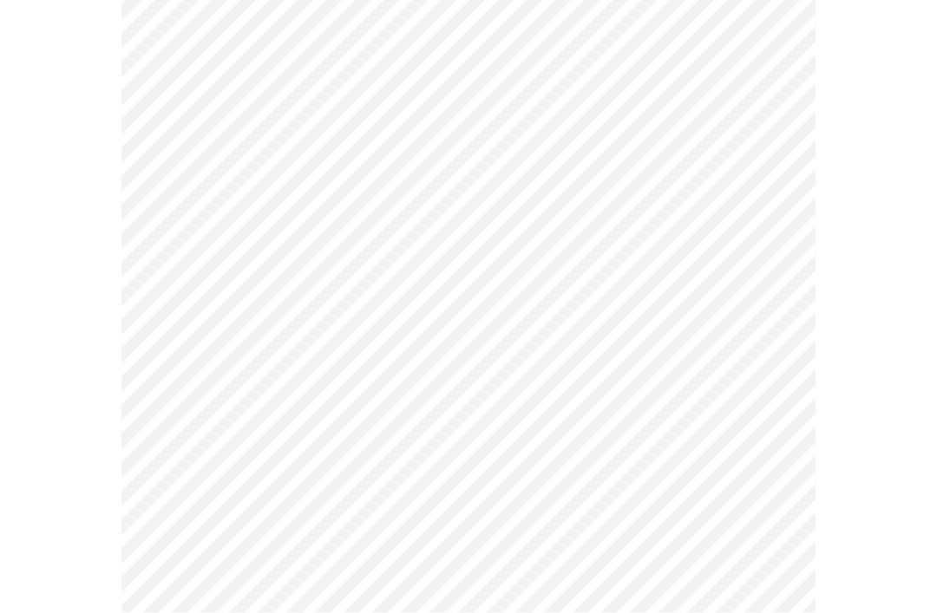
scroll to position [1023, 0]
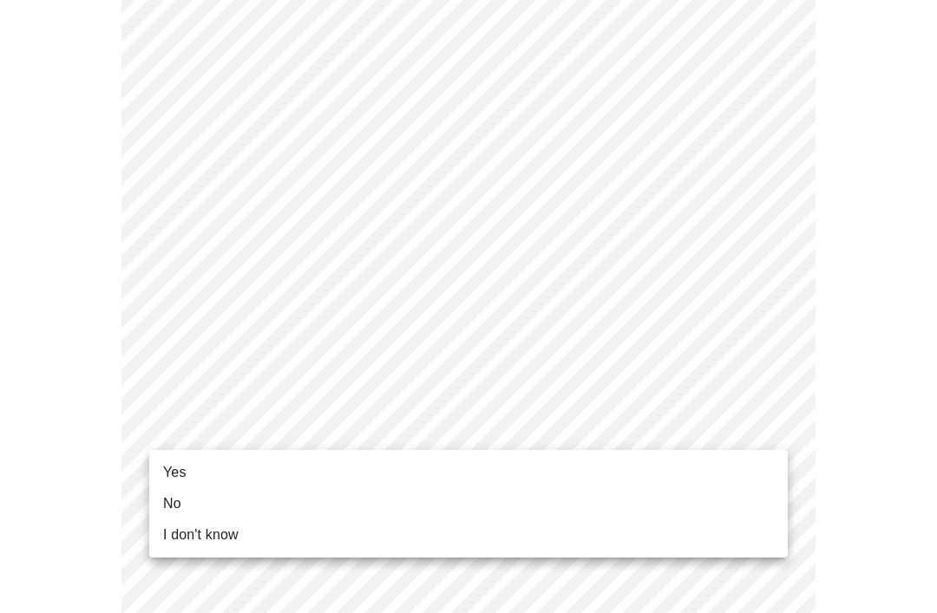
click at [181, 472] on span "Yes" at bounding box center [174, 472] width 23 height 21
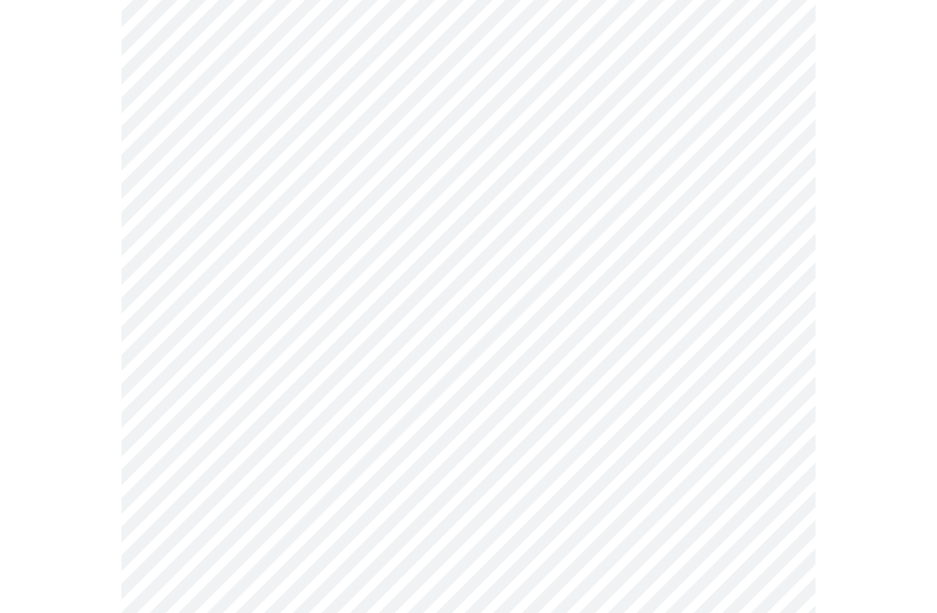
scroll to position [0, 0]
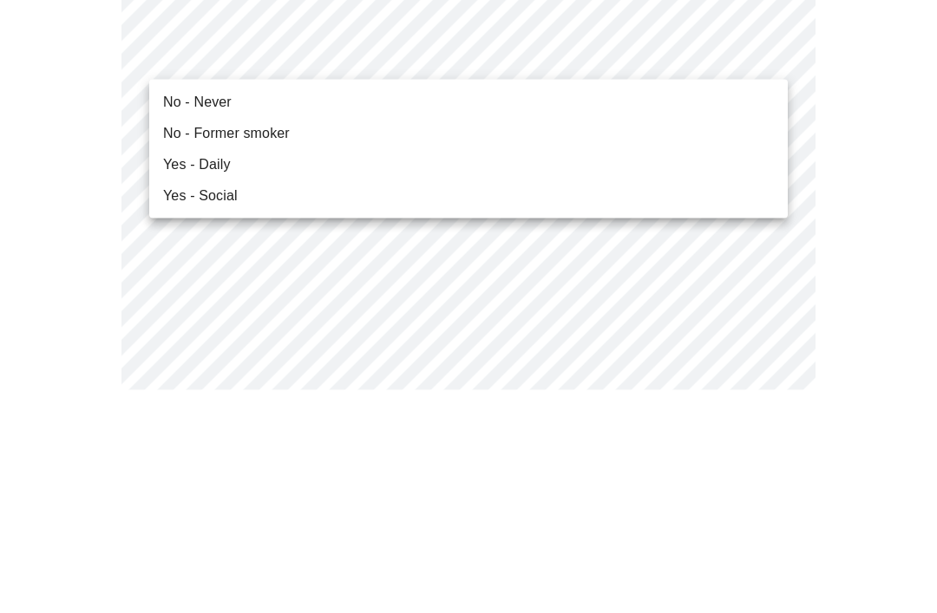
scroll to position [224, 0]
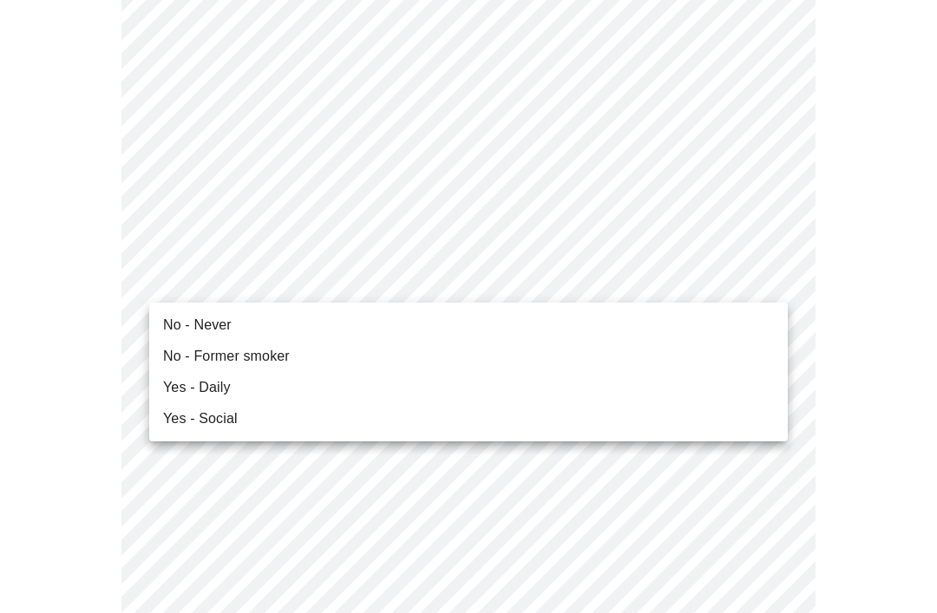
click at [253, 323] on li "No - Never" at bounding box center [468, 325] width 638 height 31
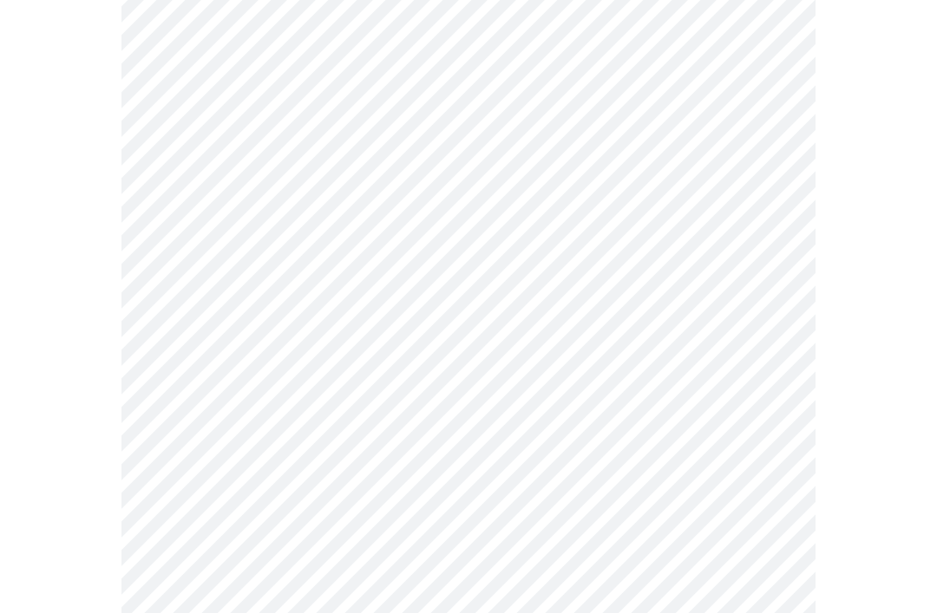
scroll to position [1387, 0]
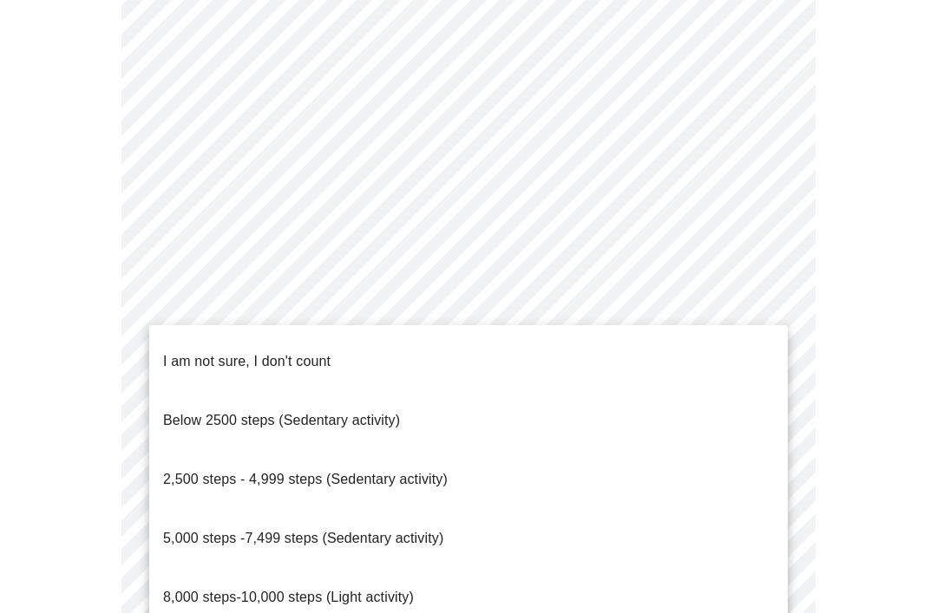
click at [167, 590] on span "8,000 steps-10,000 steps (Light activity)" at bounding box center [288, 597] width 251 height 15
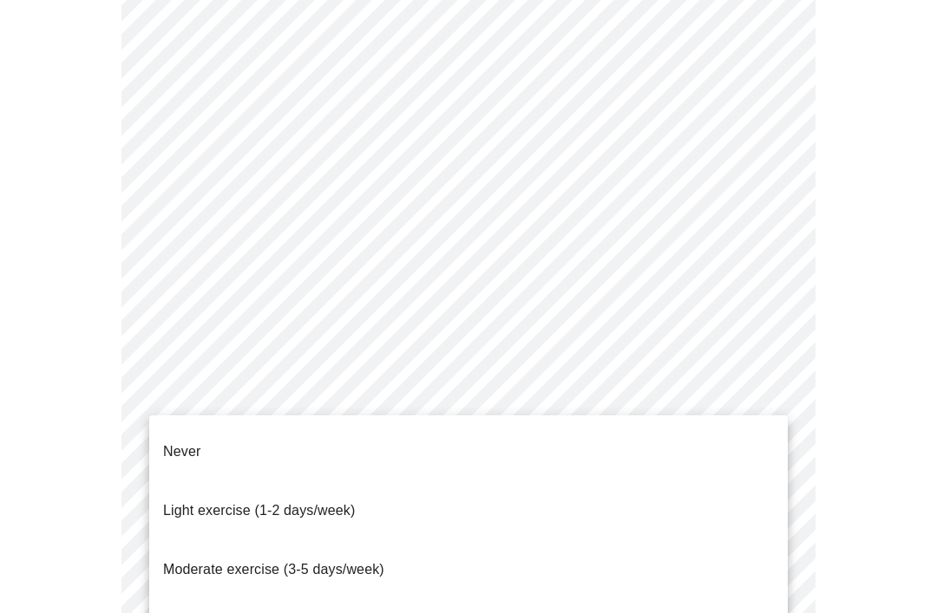
click at [169, 500] on p "Light exercise (1-2 days/week)" at bounding box center [259, 510] width 193 height 21
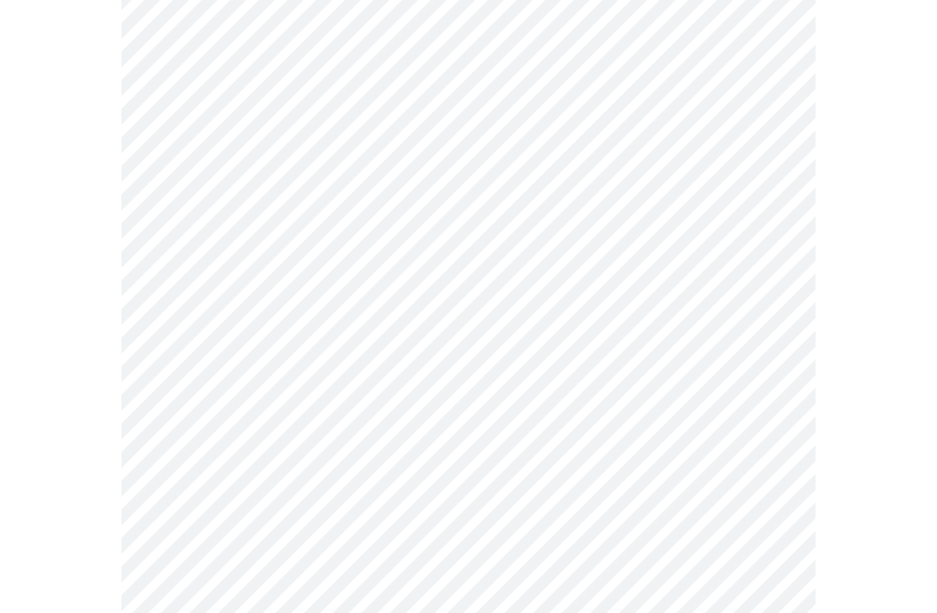
scroll to position [0, 0]
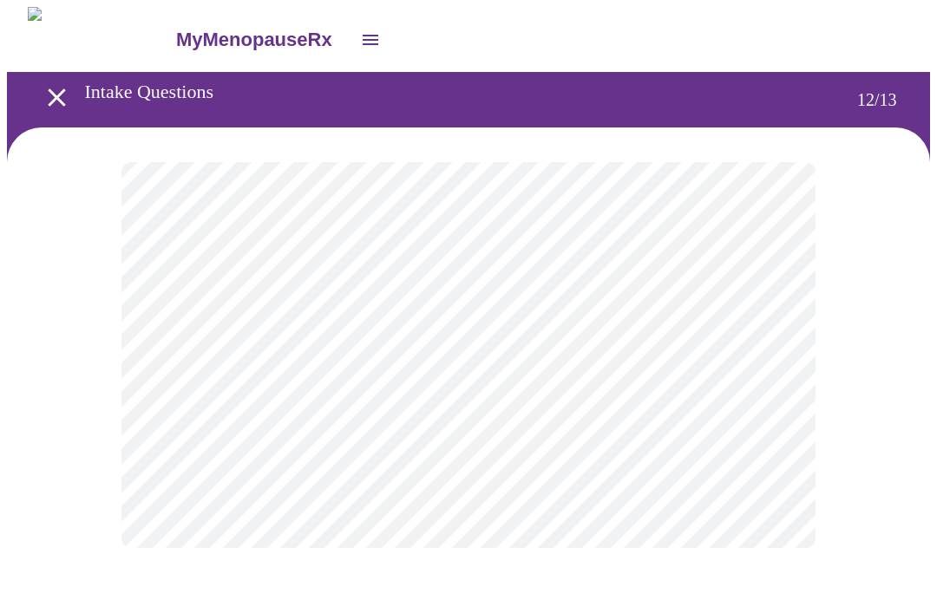
click at [787, 367] on body "MyMenopauseRx Intake Questions 12 / 13" at bounding box center [468, 295] width 923 height 576
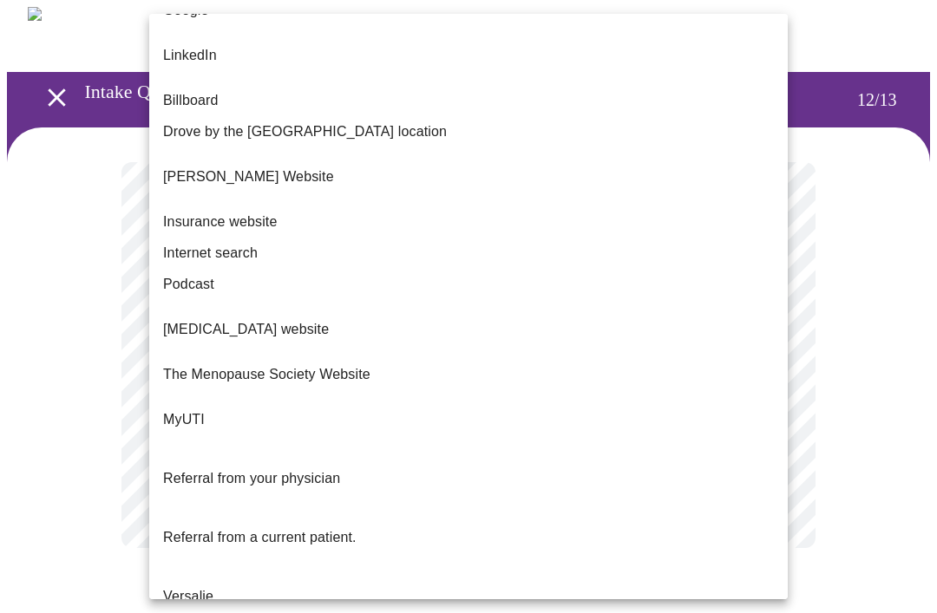
scroll to position [147, 0]
click at [321, 531] on span "Referral from a current patient." at bounding box center [259, 538] width 193 height 15
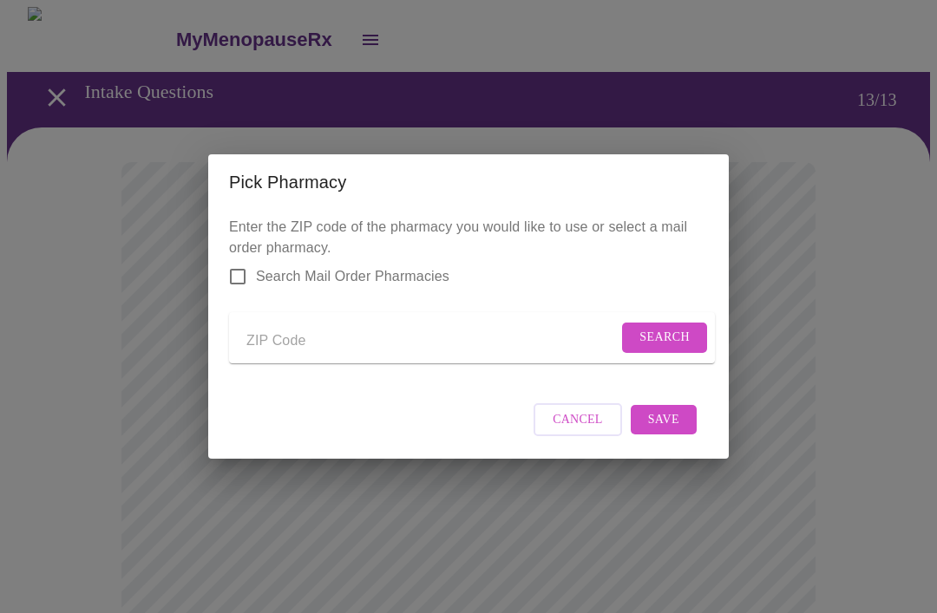
click at [423, 318] on form "Search" at bounding box center [472, 337] width 486 height 51
click at [325, 327] on input "Send a message to your care team" at bounding box center [431, 341] width 371 height 28
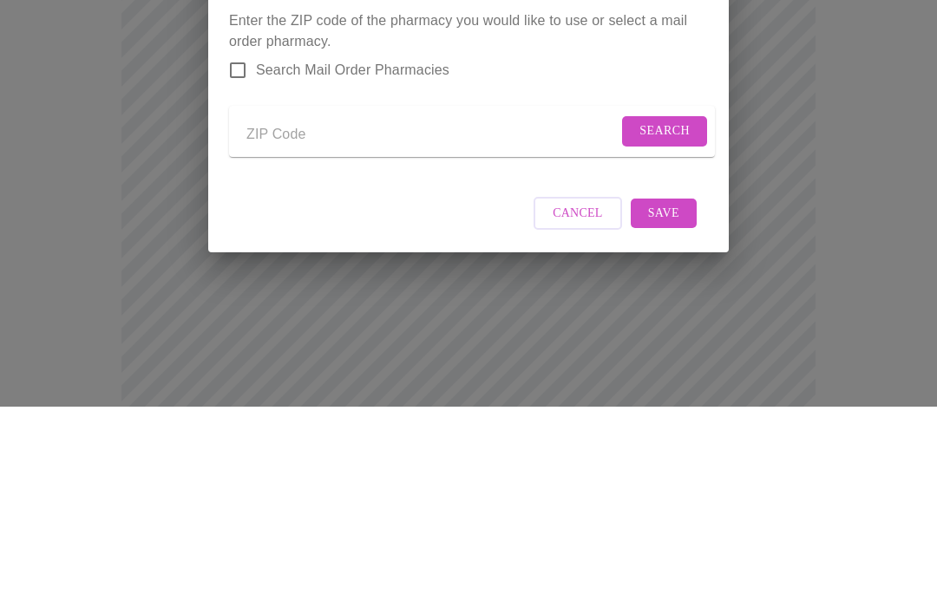
type input "60148"
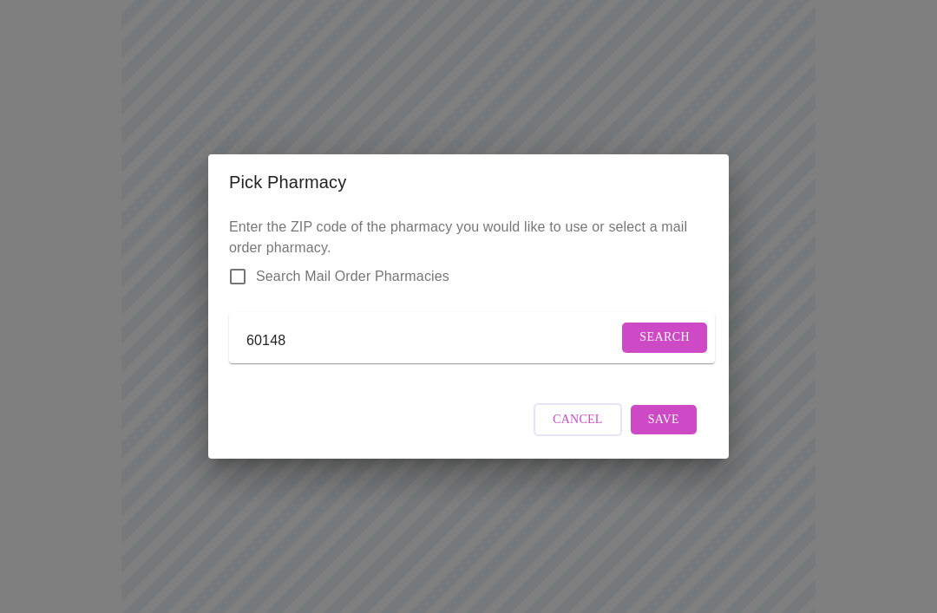
click at [658, 333] on span "Search" at bounding box center [664, 338] width 50 height 22
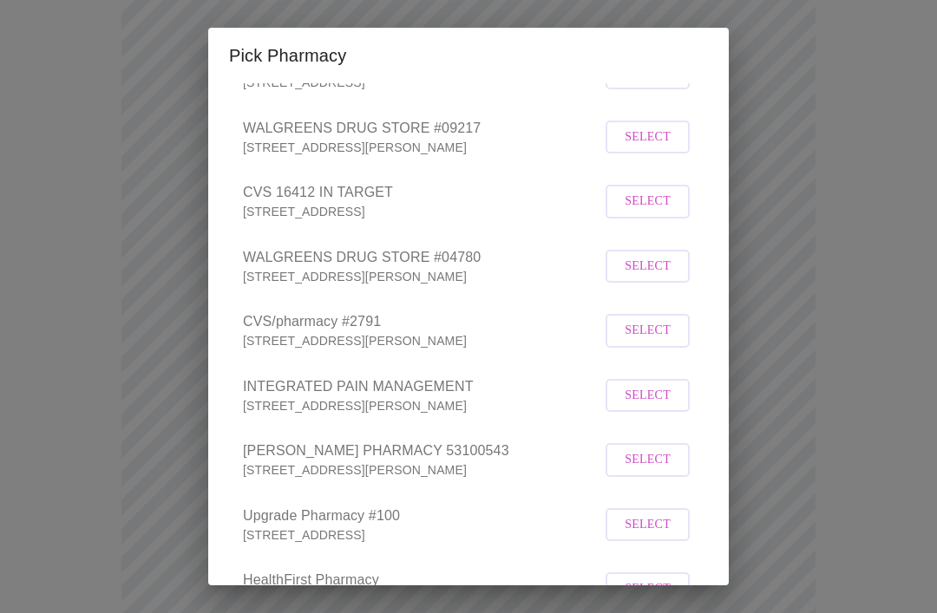
scroll to position [261, 0]
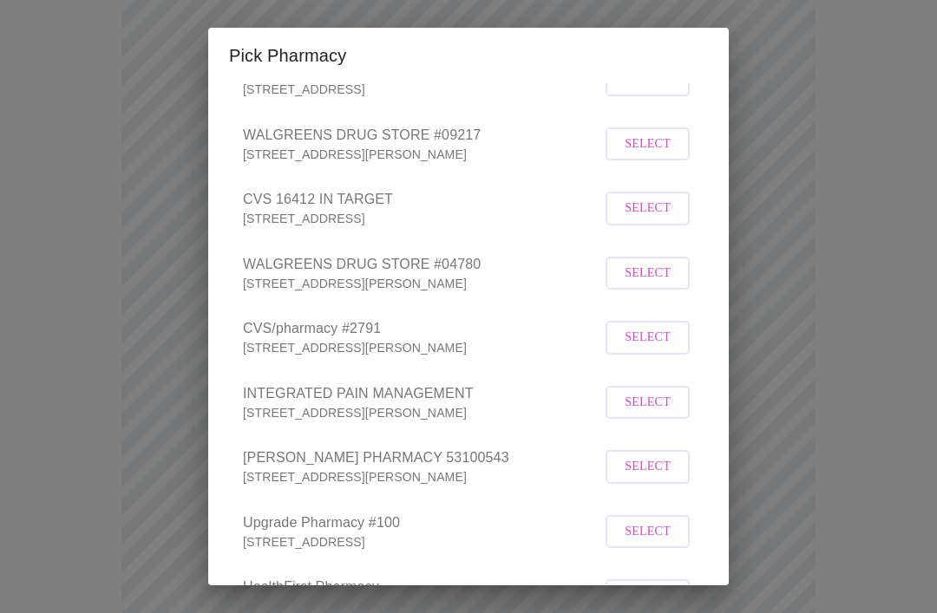
click at [641, 284] on span "Select" at bounding box center [647, 274] width 46 height 22
click at [856, 408] on div "Pick Pharmacy Enter the ZIP code of the pharmacy you would like to use or selec…" at bounding box center [468, 306] width 937 height 613
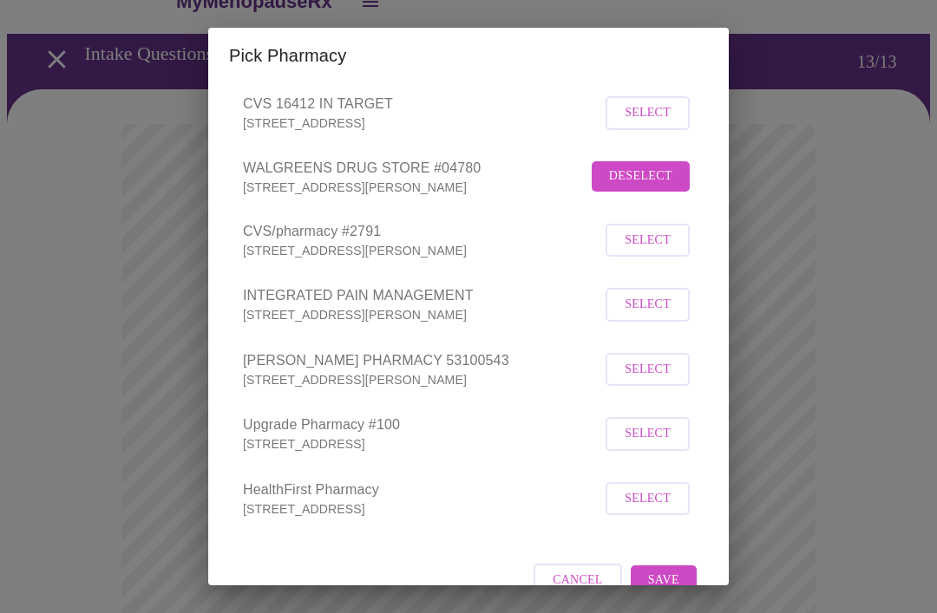
scroll to position [355, 0]
click at [672, 597] on button "Save" at bounding box center [663, 582] width 66 height 30
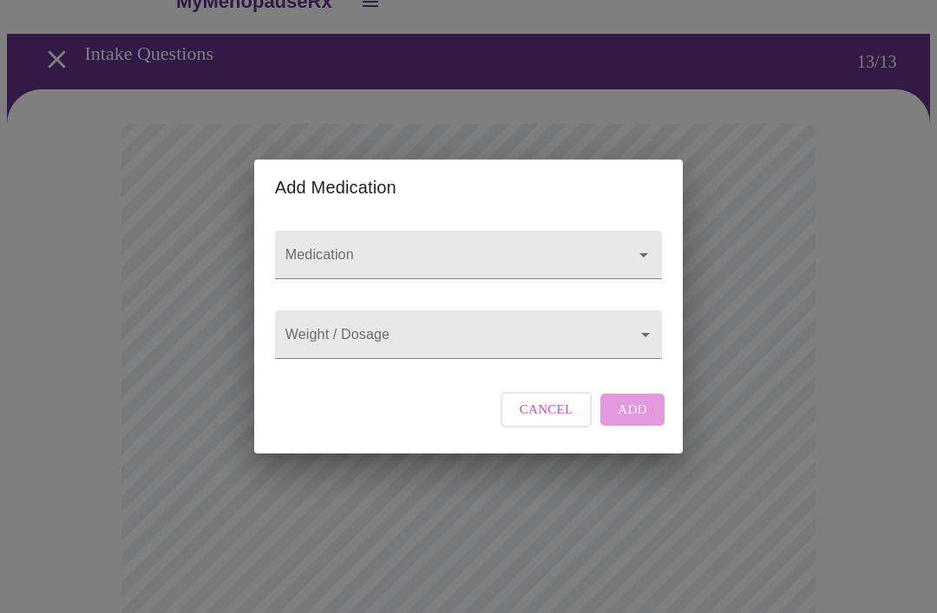
click at [808, 333] on div "Add Medication Medication Weight / Dosage ​ Cancel Add" at bounding box center [468, 306] width 937 height 613
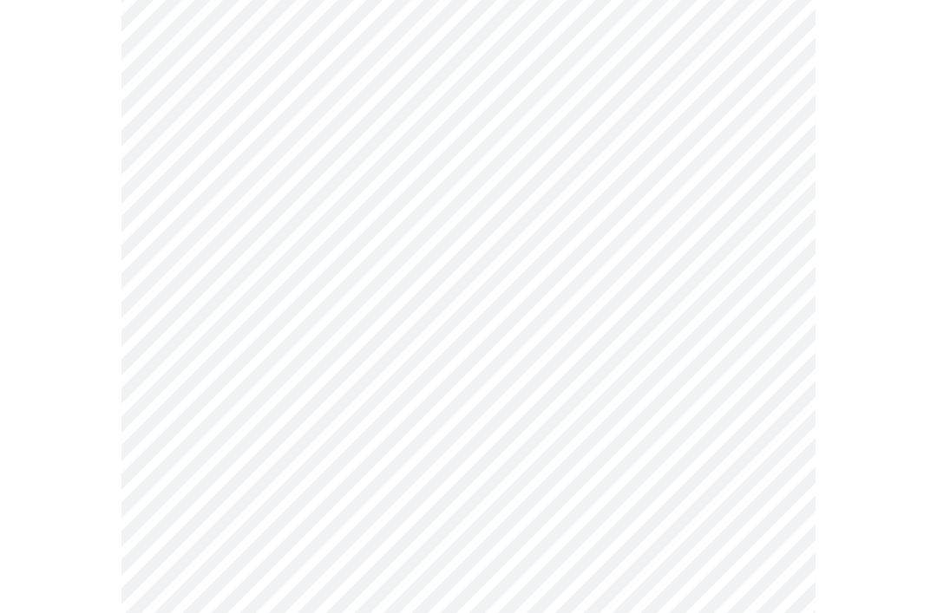
scroll to position [630, 0]
